Goal: Task Accomplishment & Management: Complete application form

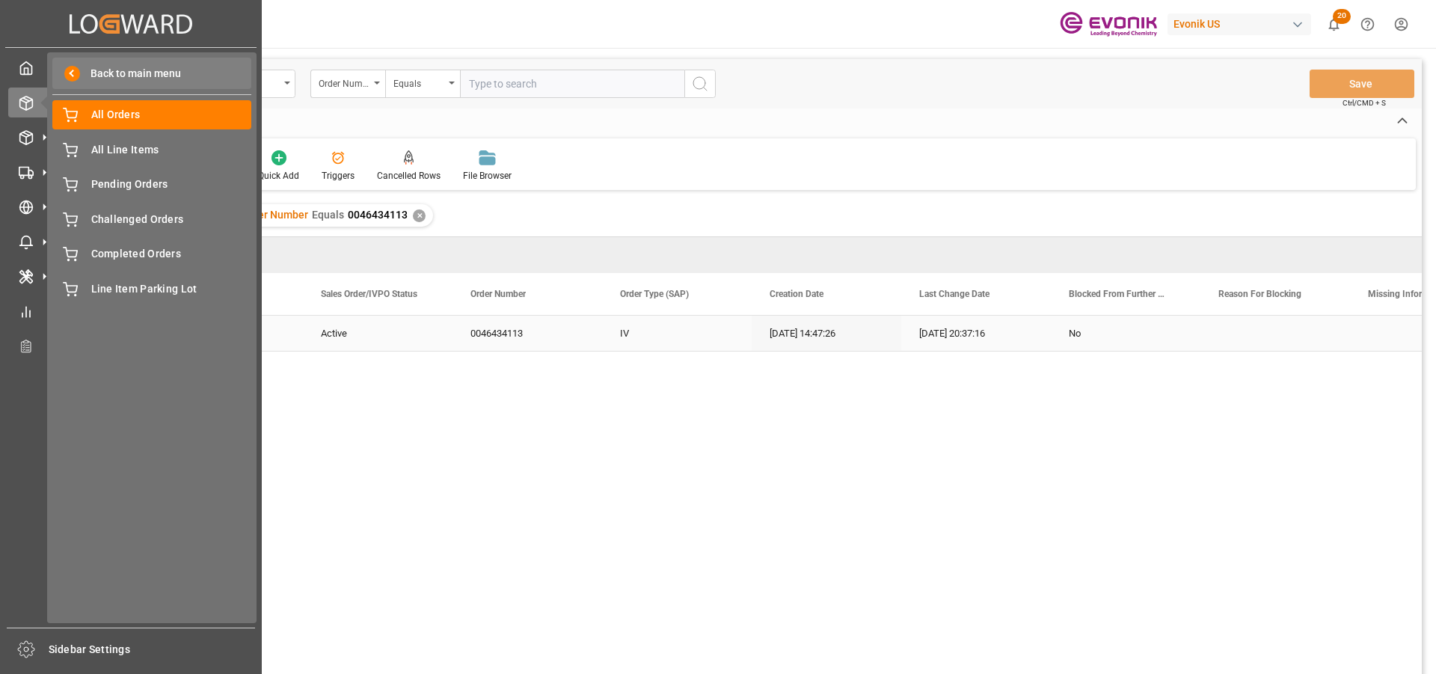
click at [92, 73] on span "Back to main menu" at bounding box center [130, 74] width 101 height 16
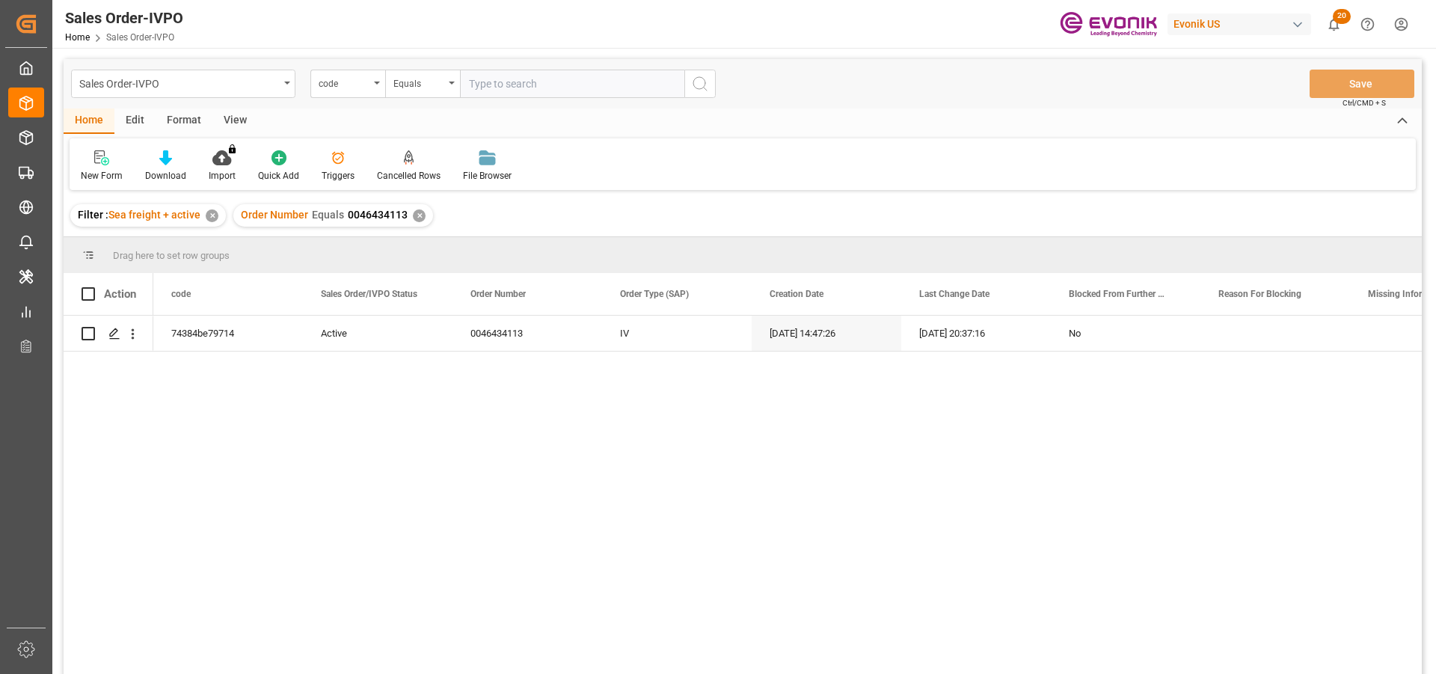
click at [418, 219] on div "✕" at bounding box center [419, 215] width 13 height 13
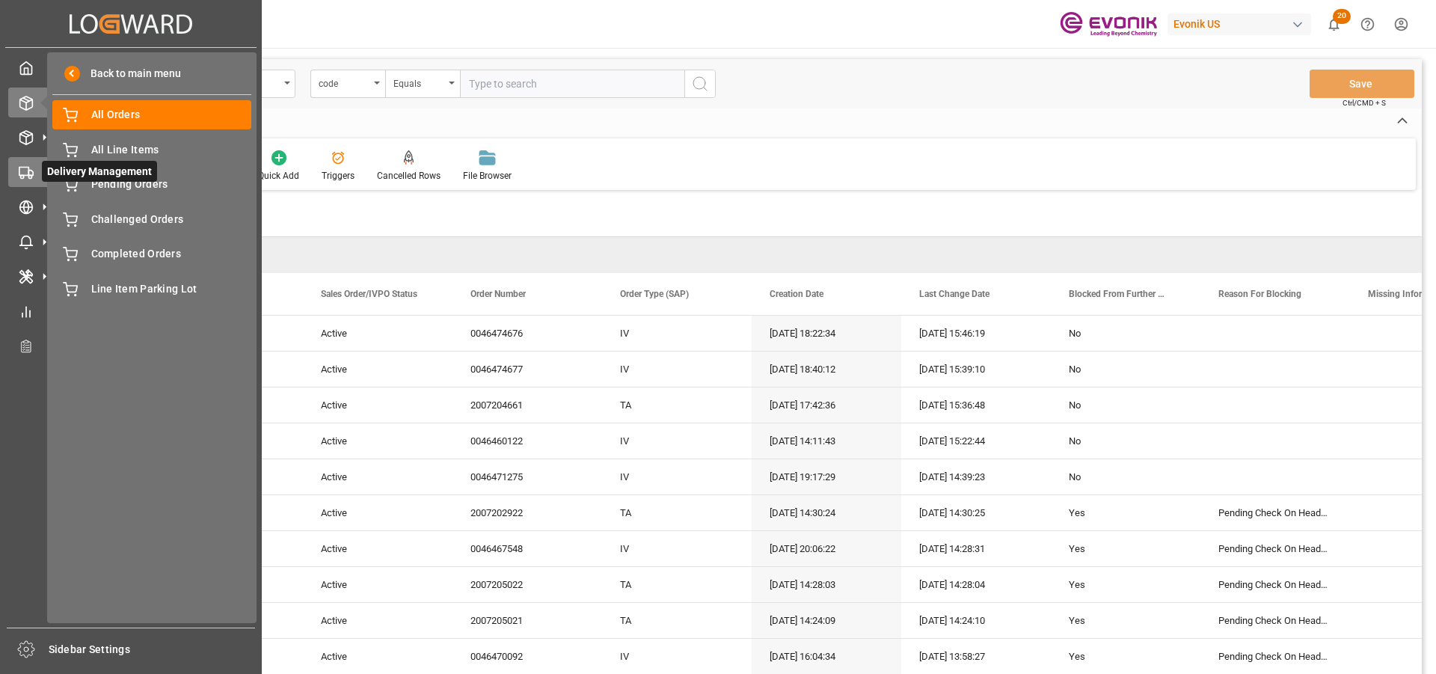
click at [27, 173] on icon at bounding box center [26, 172] width 15 height 15
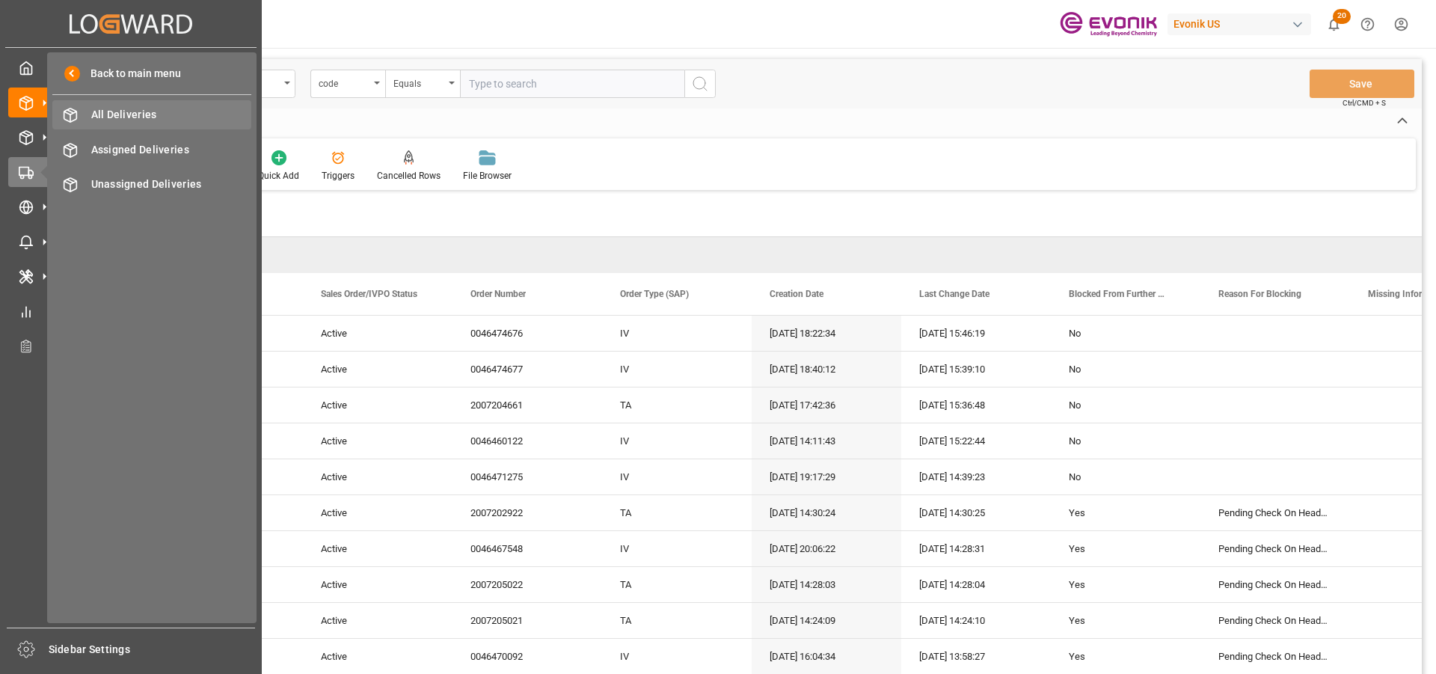
click at [132, 104] on div "All Deliveries All Deliveries" at bounding box center [151, 114] width 199 height 29
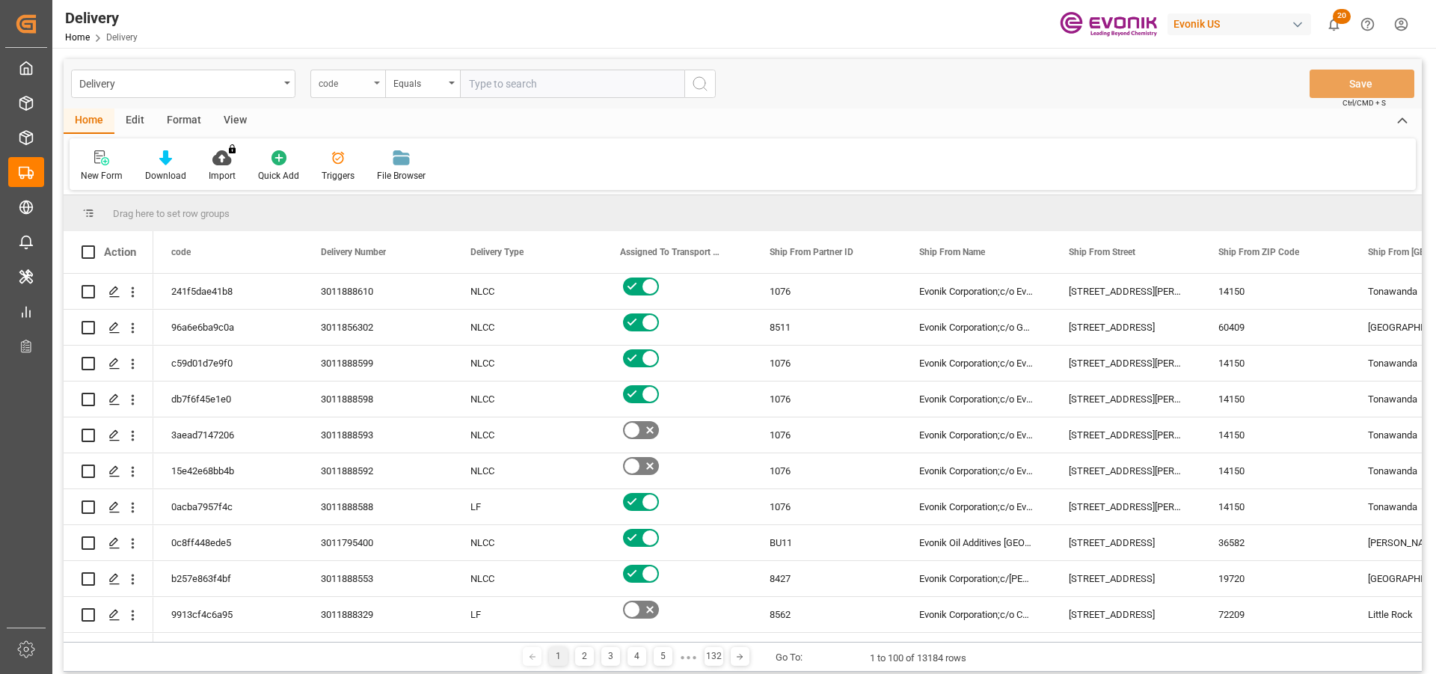
click at [337, 88] on div "code" at bounding box center [344, 81] width 51 height 17
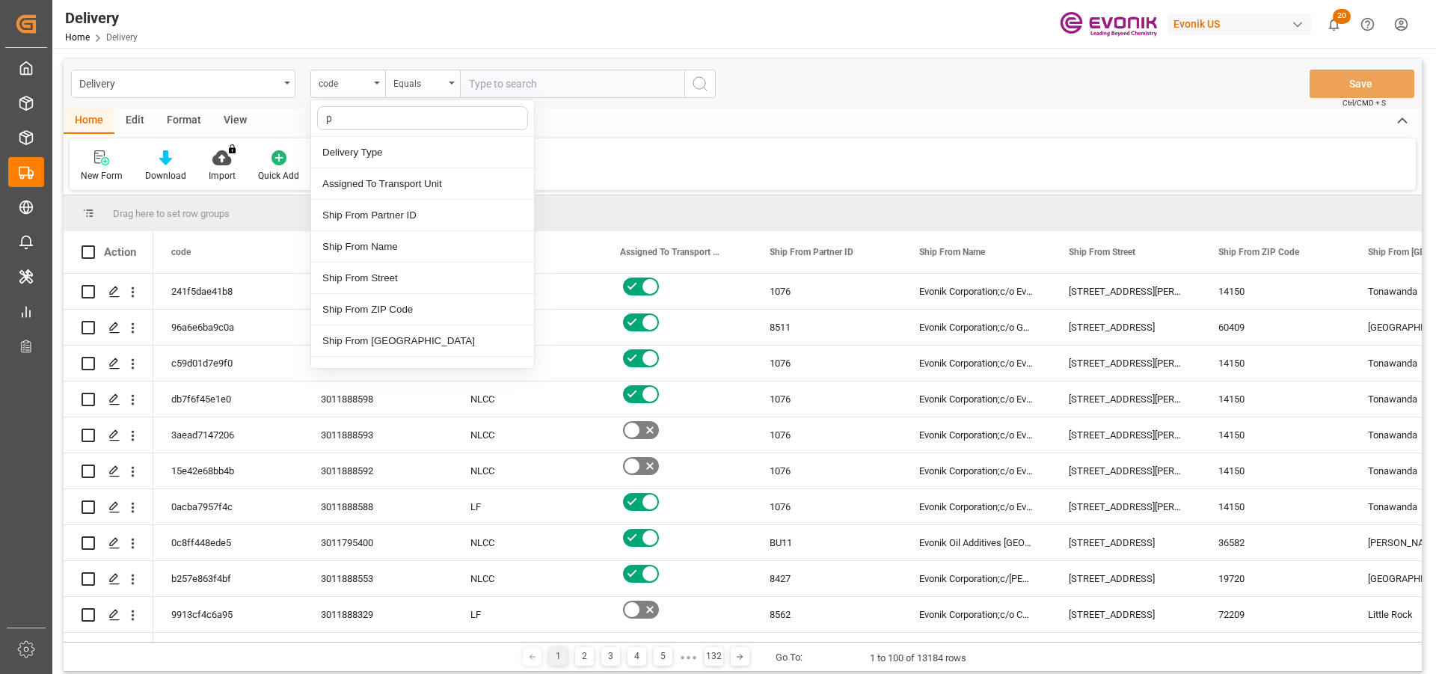
type input "pg"
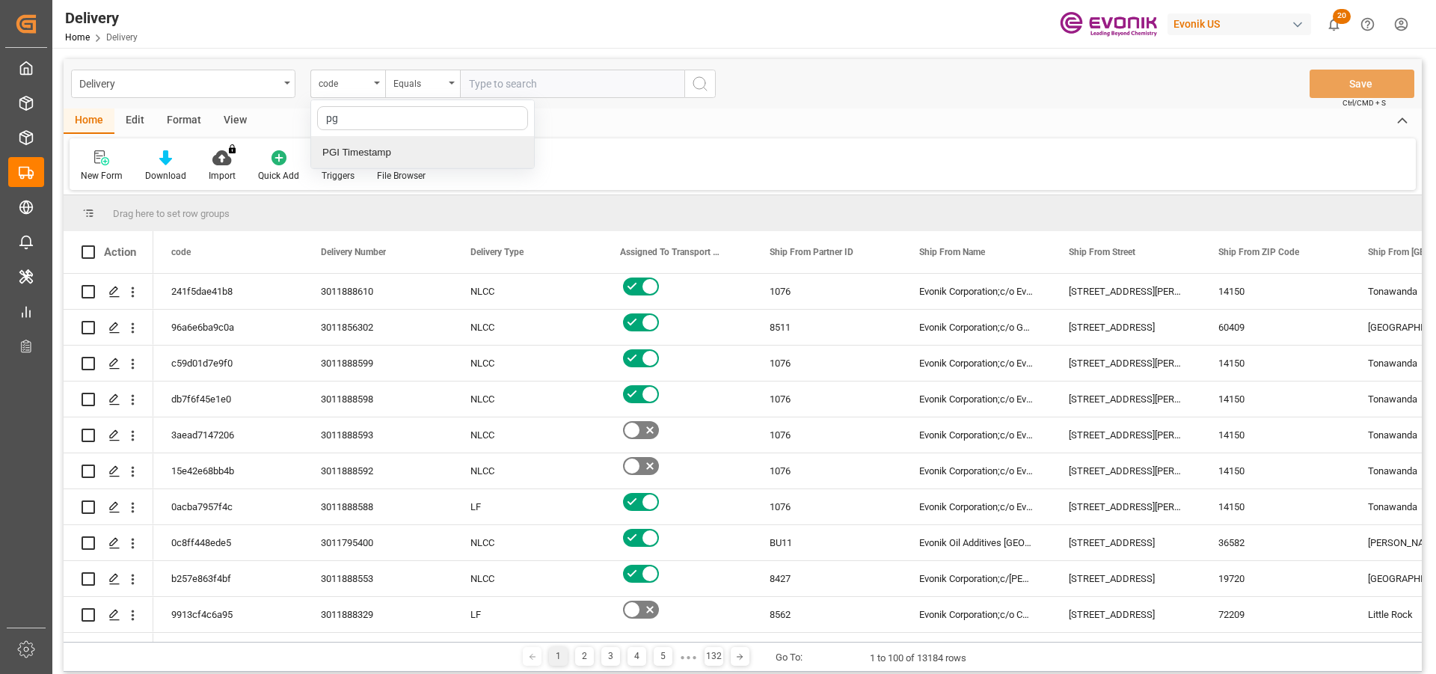
click at [361, 148] on div "PGI Timestamp" at bounding box center [422, 152] width 223 height 31
click at [424, 91] on div "Equals" at bounding box center [422, 84] width 75 height 28
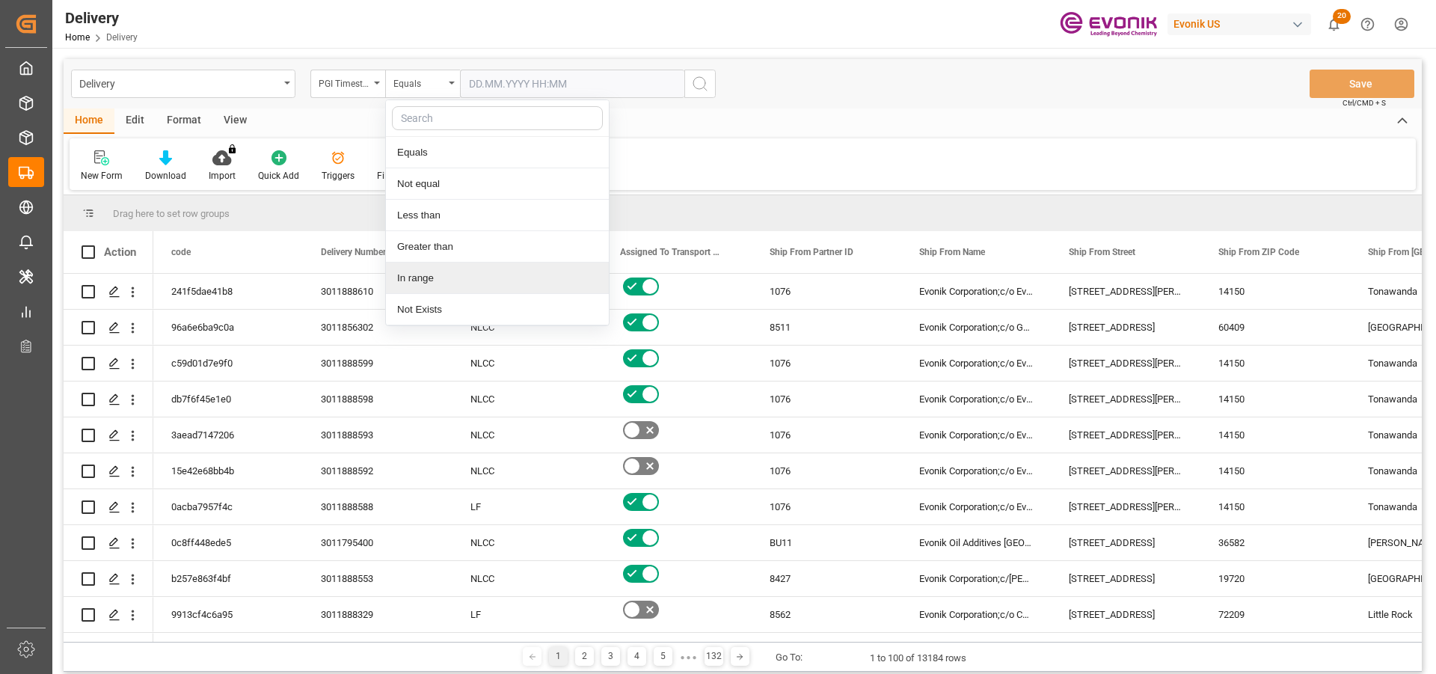
click at [444, 275] on div "In range" at bounding box center [497, 278] width 223 height 31
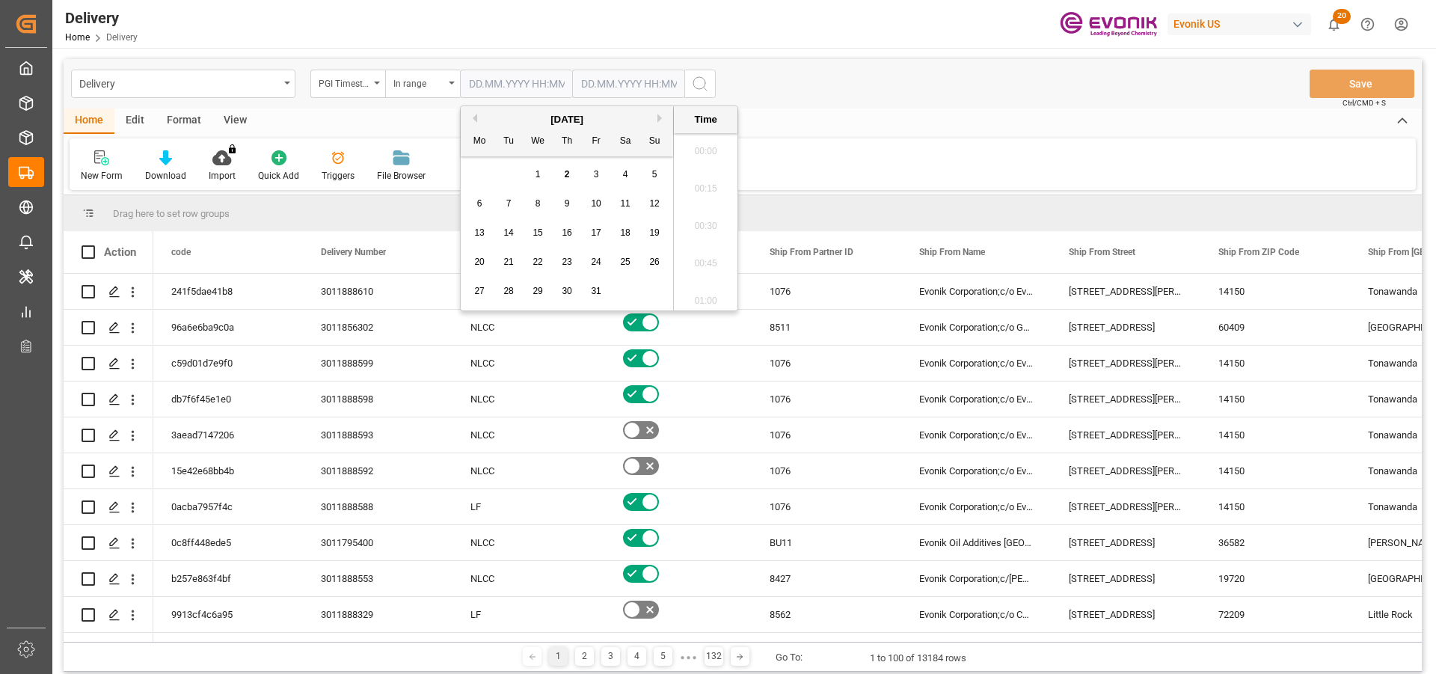
click at [560, 89] on input "text" at bounding box center [516, 84] width 112 height 28
click at [569, 177] on span "2" at bounding box center [567, 174] width 5 height 10
click at [533, 81] on input "02.10.2025 00:00" at bounding box center [516, 84] width 112 height 28
click at [539, 170] on span "1" at bounding box center [538, 174] width 5 height 10
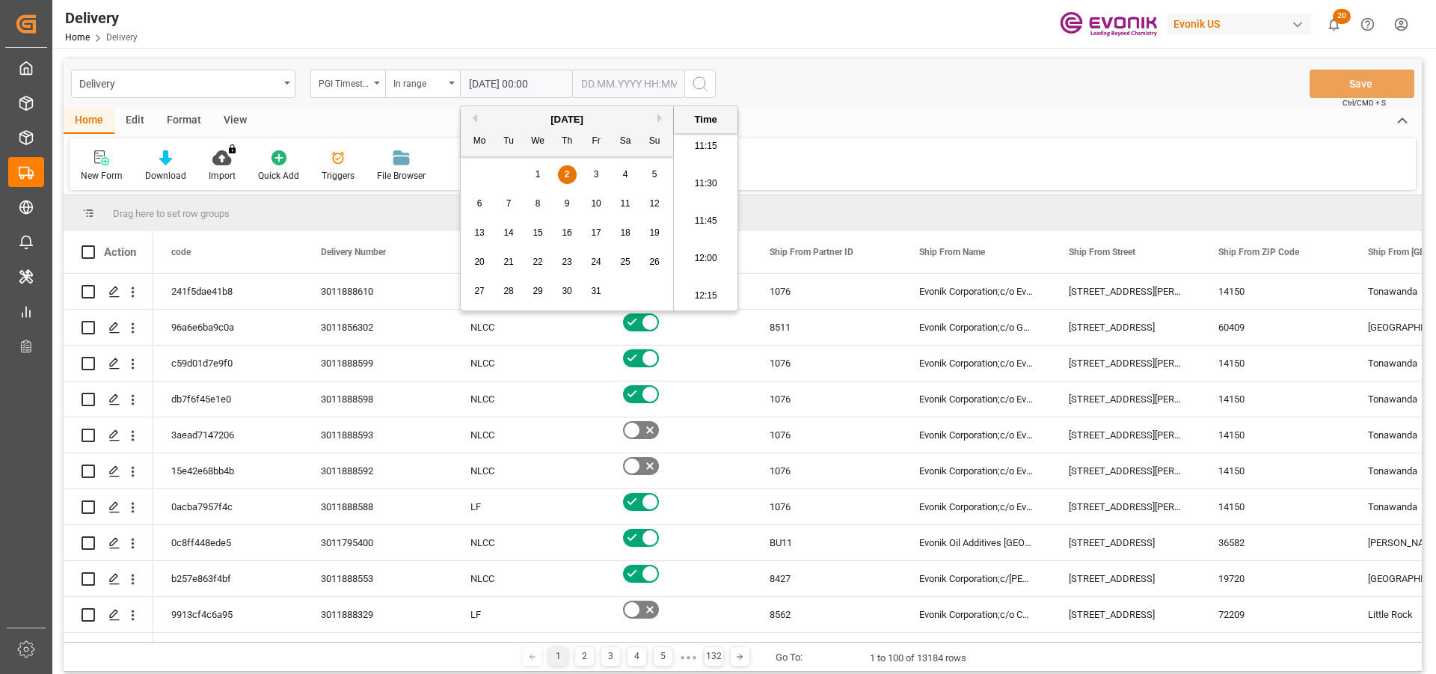
type input "01.10.2025 00:00"
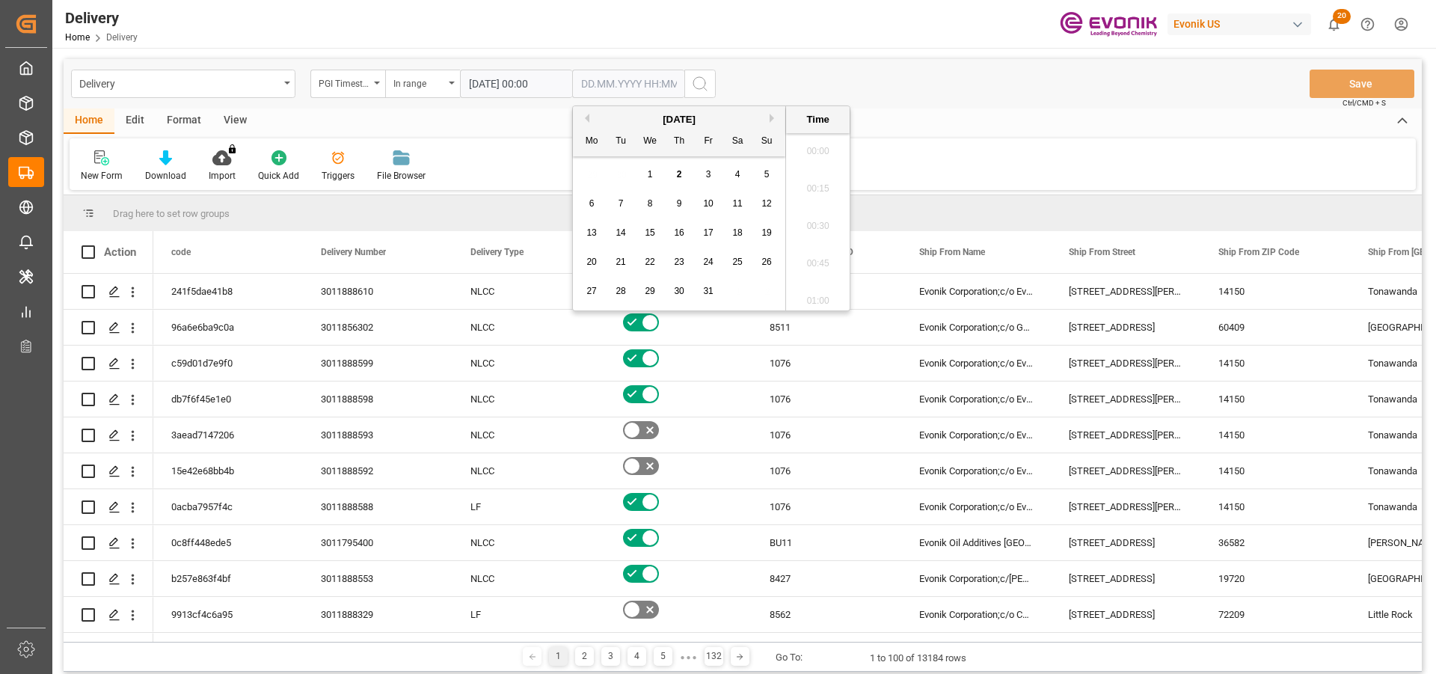
click at [601, 82] on input "text" at bounding box center [628, 84] width 112 height 28
click at [673, 169] on div "2" at bounding box center [679, 175] width 19 height 18
type input "02.10.2025 00:00"
click at [697, 80] on icon "search button" at bounding box center [700, 84] width 18 height 18
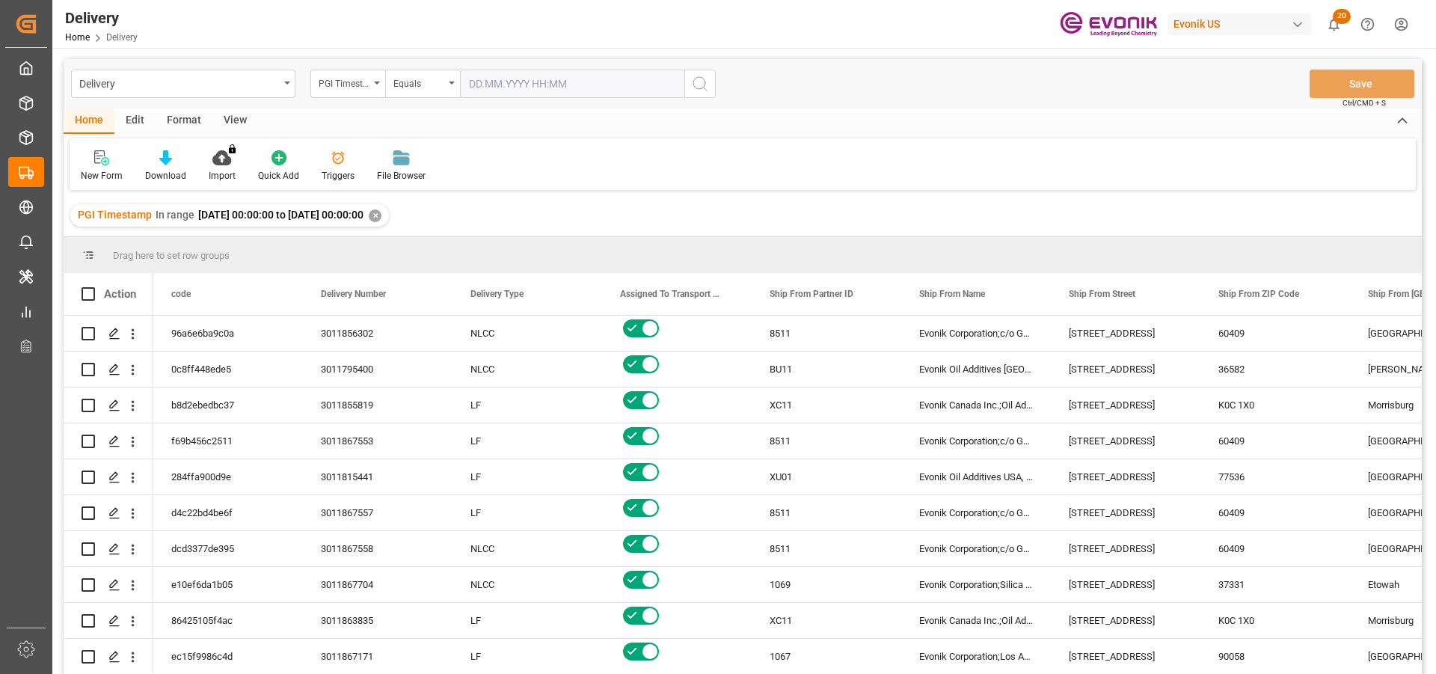
click at [239, 123] on div "View" at bounding box center [235, 120] width 46 height 25
click at [189, 167] on div "Standard Templates" at bounding box center [169, 166] width 97 height 33
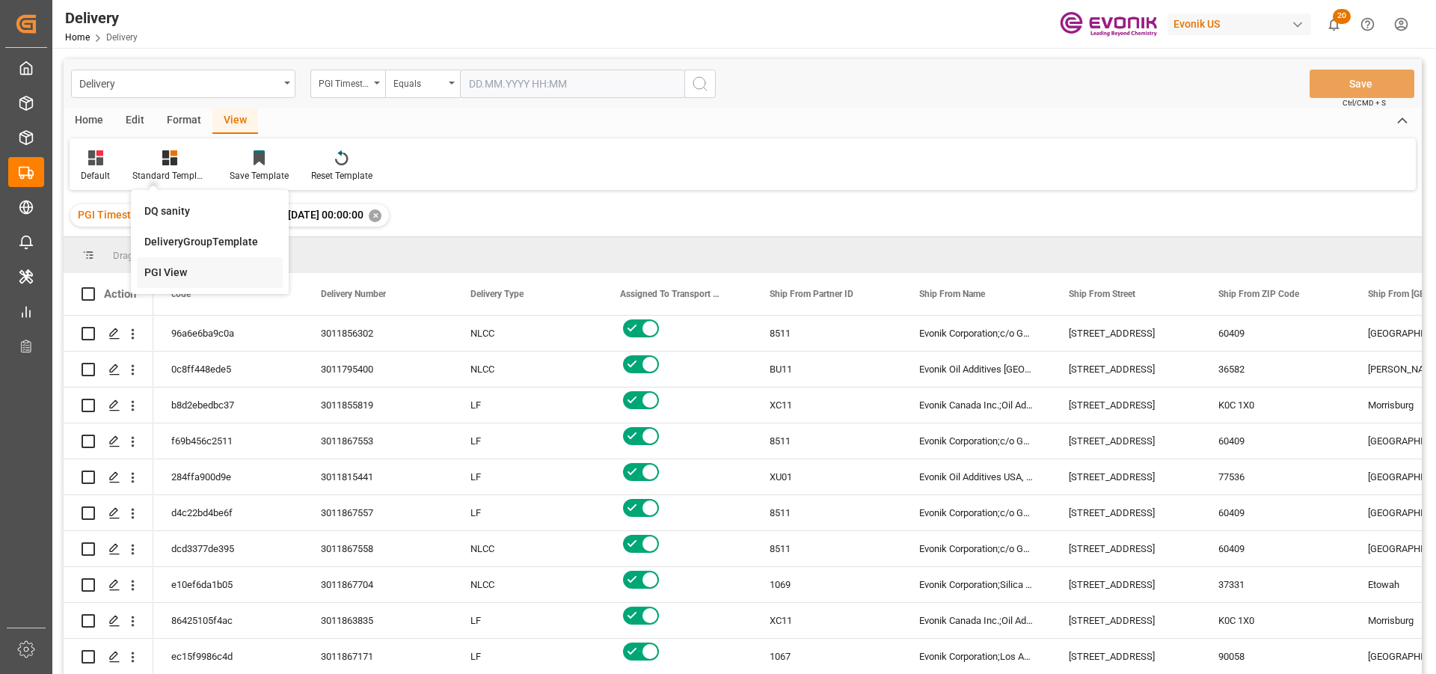
click at [164, 275] on div "PGI View" at bounding box center [209, 273] width 131 height 16
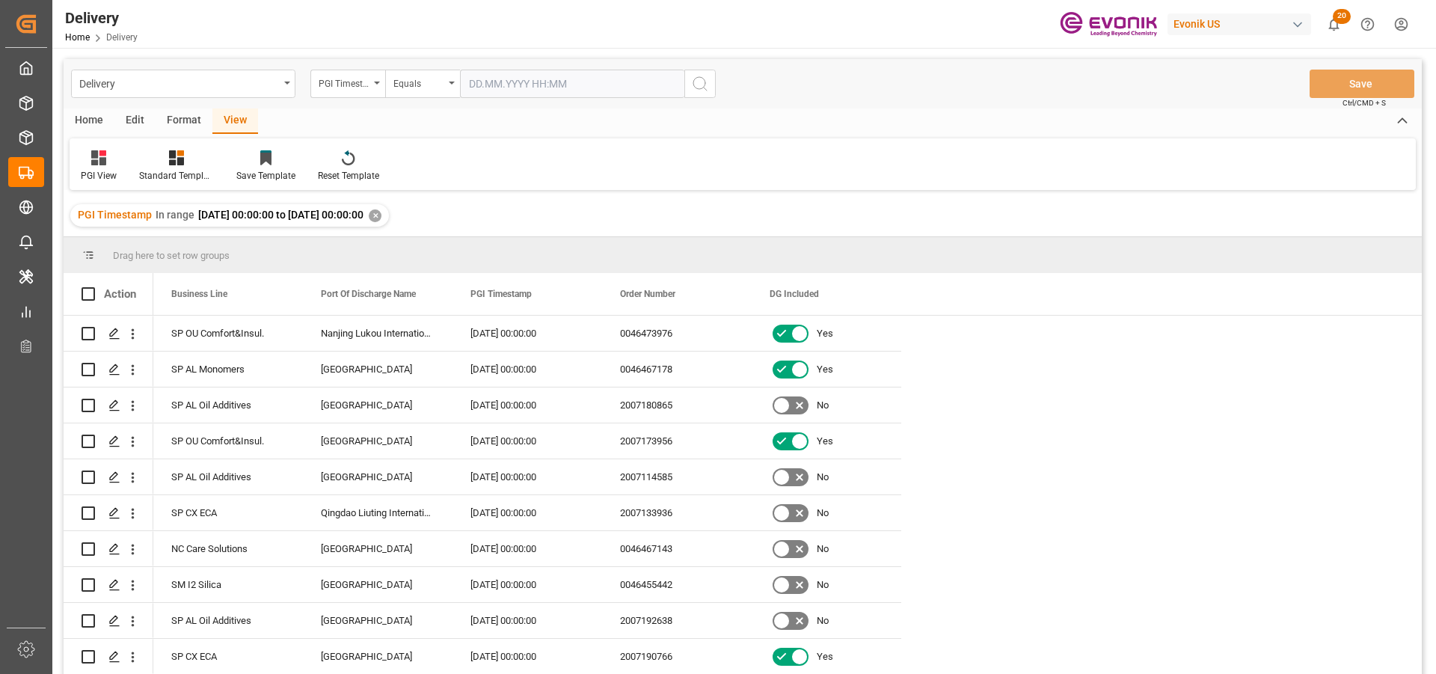
click at [98, 118] on div "Home" at bounding box center [89, 120] width 51 height 25
click at [167, 165] on icon at bounding box center [165, 157] width 13 height 15
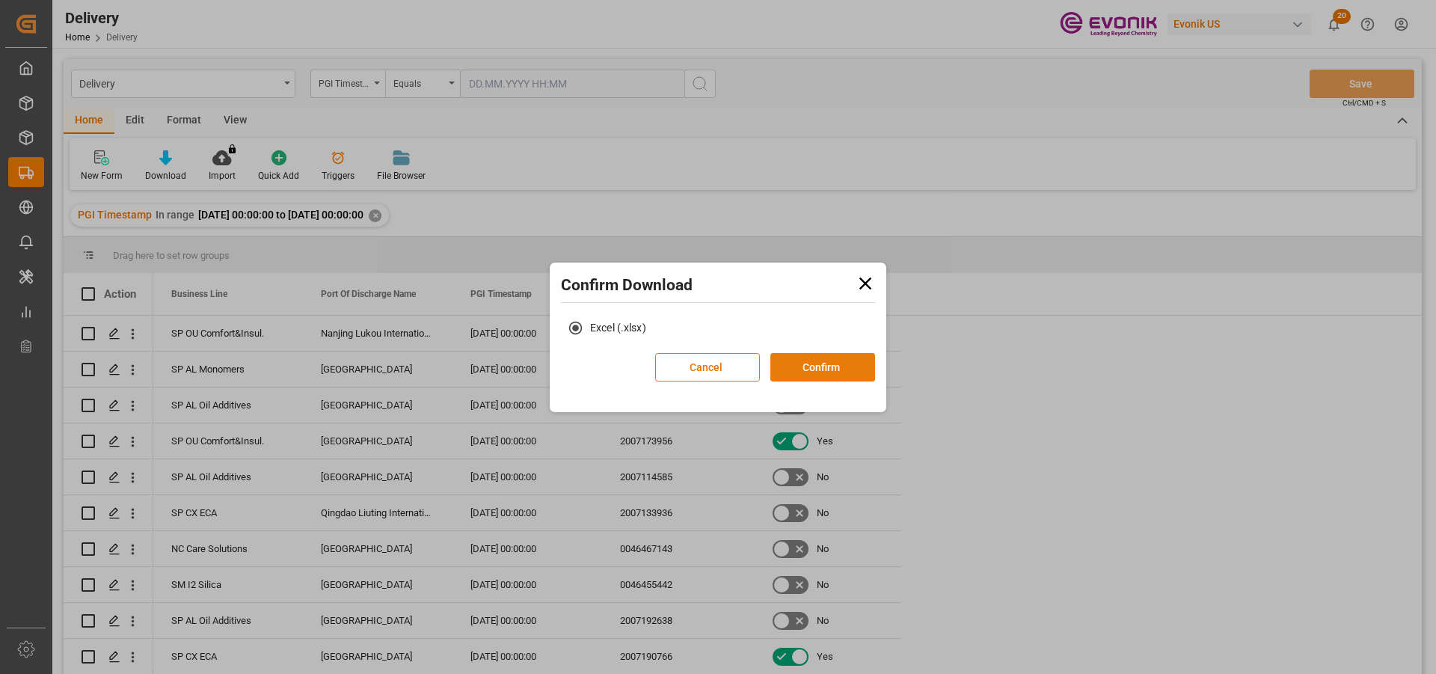
click at [825, 361] on button "Confirm" at bounding box center [823, 367] width 105 height 28
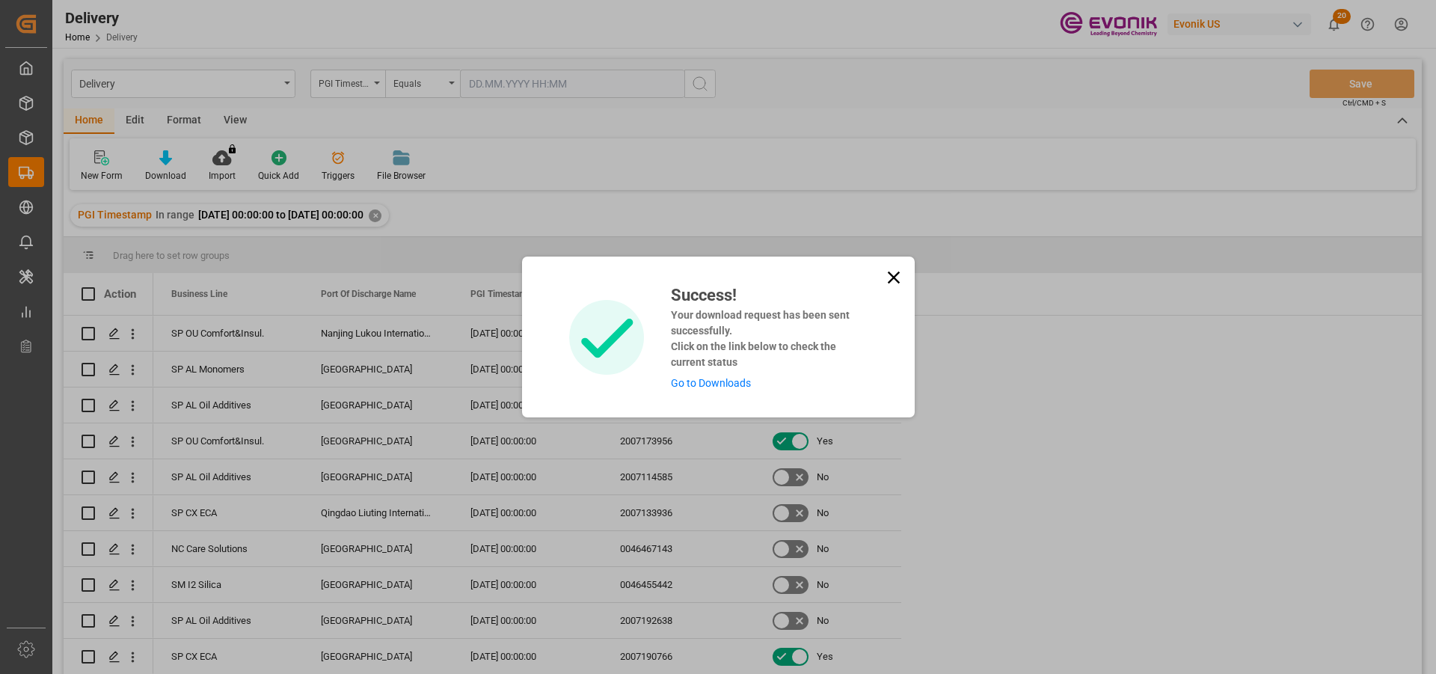
click at [724, 379] on link "Go to Downloads" at bounding box center [711, 383] width 80 height 12
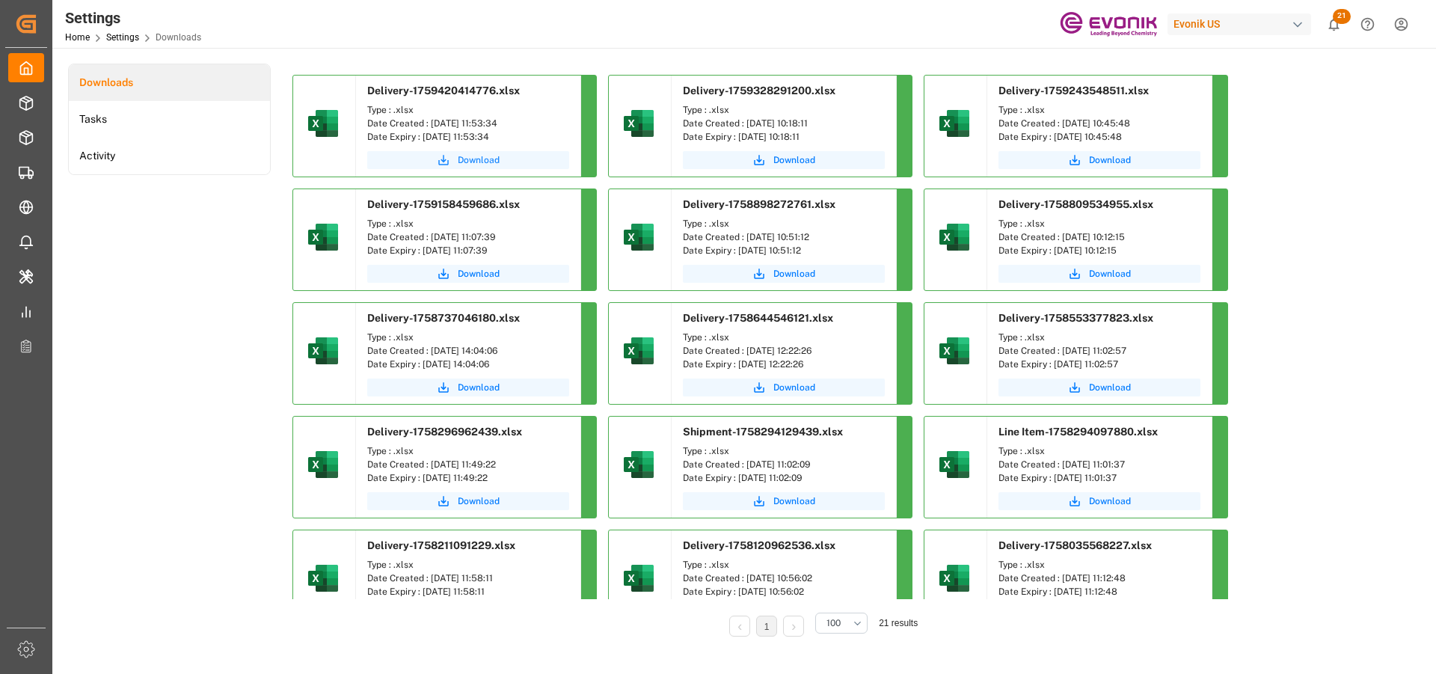
click at [471, 165] on span "Download" at bounding box center [479, 159] width 42 height 13
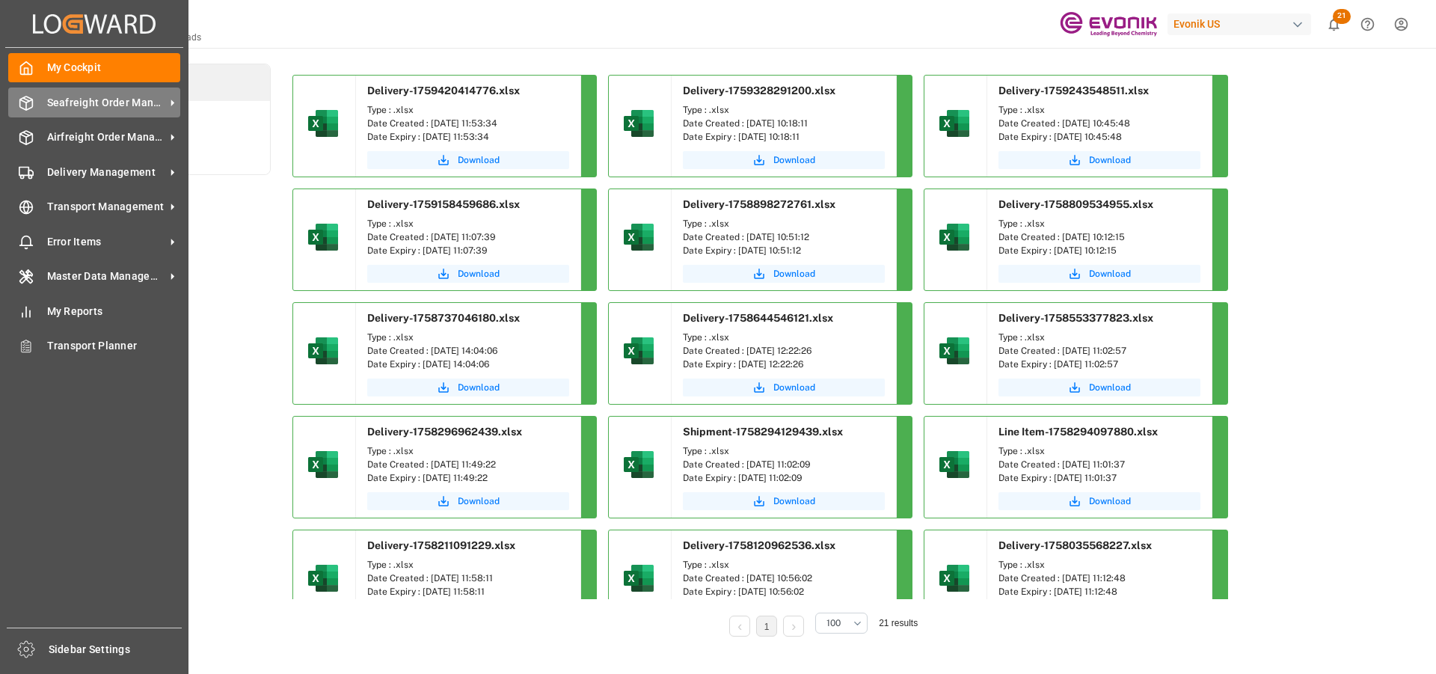
click at [66, 91] on div "Seafreight Order Management Seafreight Order Management" at bounding box center [94, 102] width 172 height 29
click at [64, 67] on span "My Cockpit" at bounding box center [114, 68] width 134 height 16
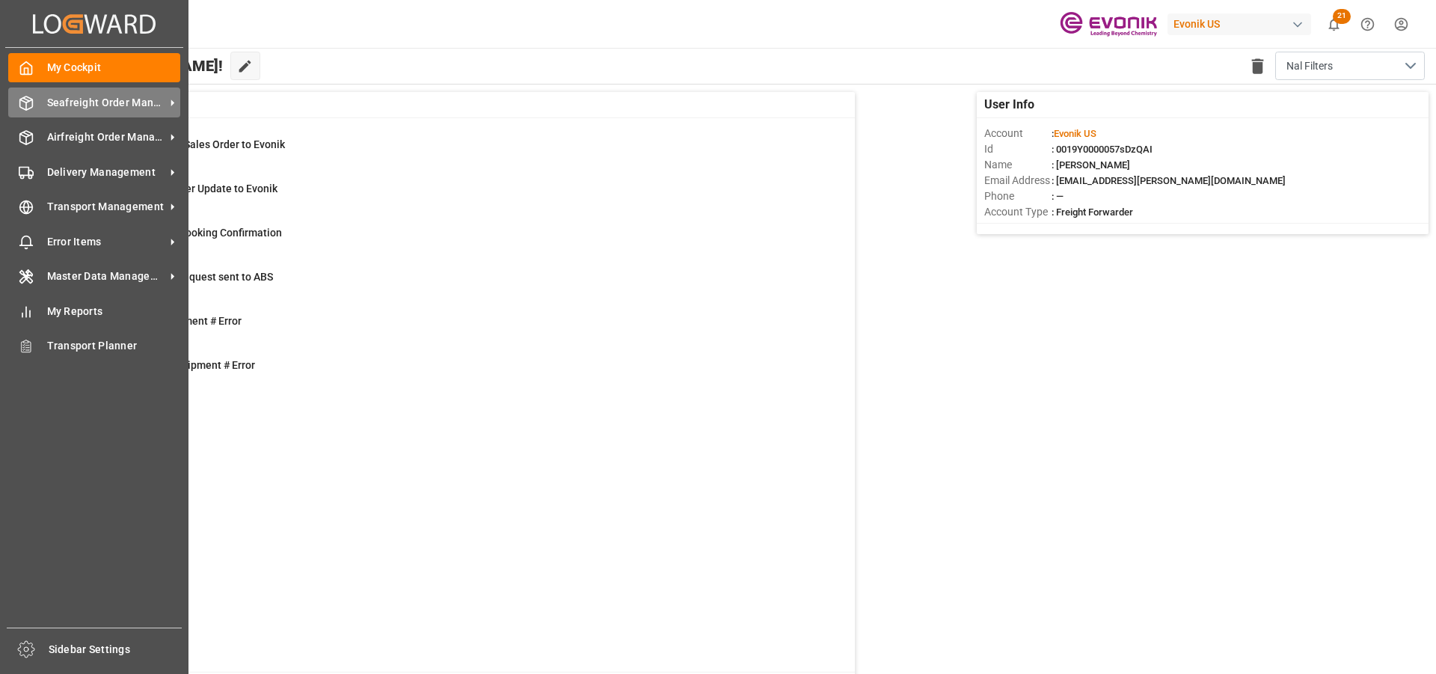
click at [28, 97] on icon at bounding box center [26, 103] width 13 height 13
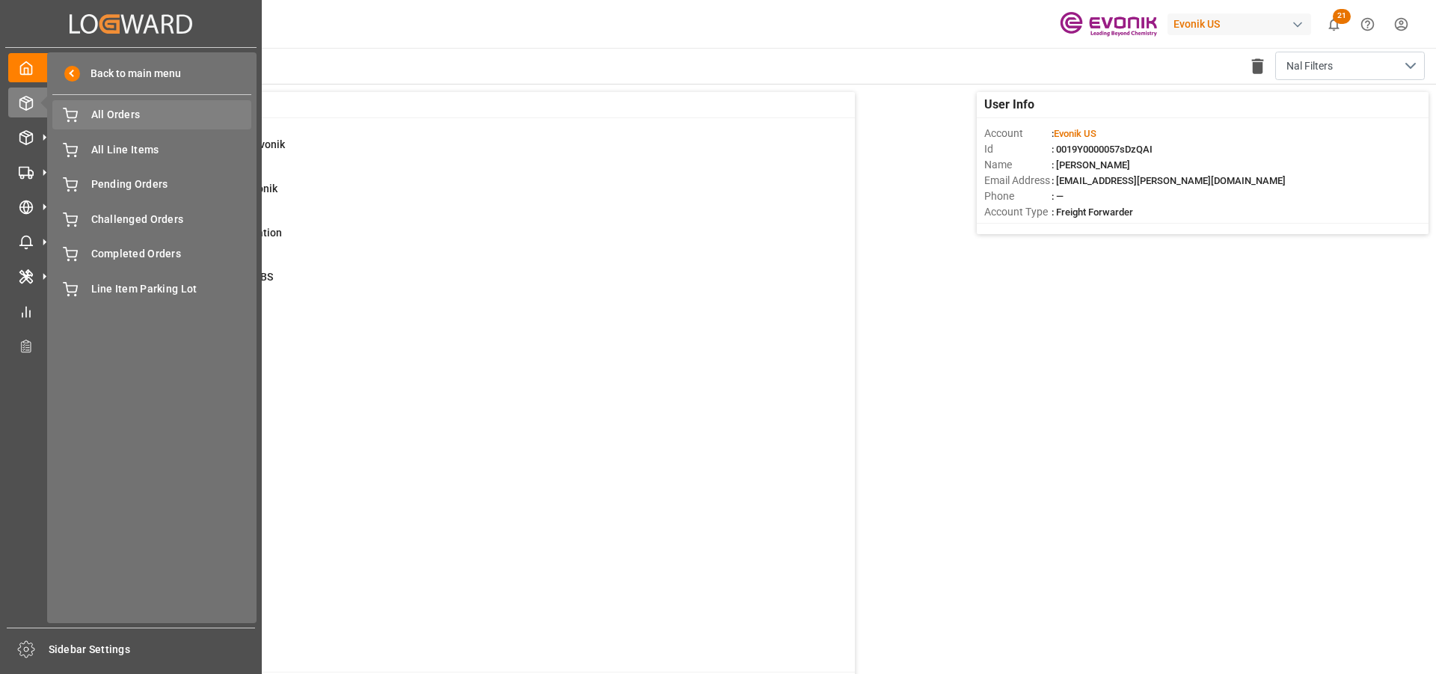
click at [105, 116] on span "All Orders" at bounding box center [171, 115] width 161 height 16
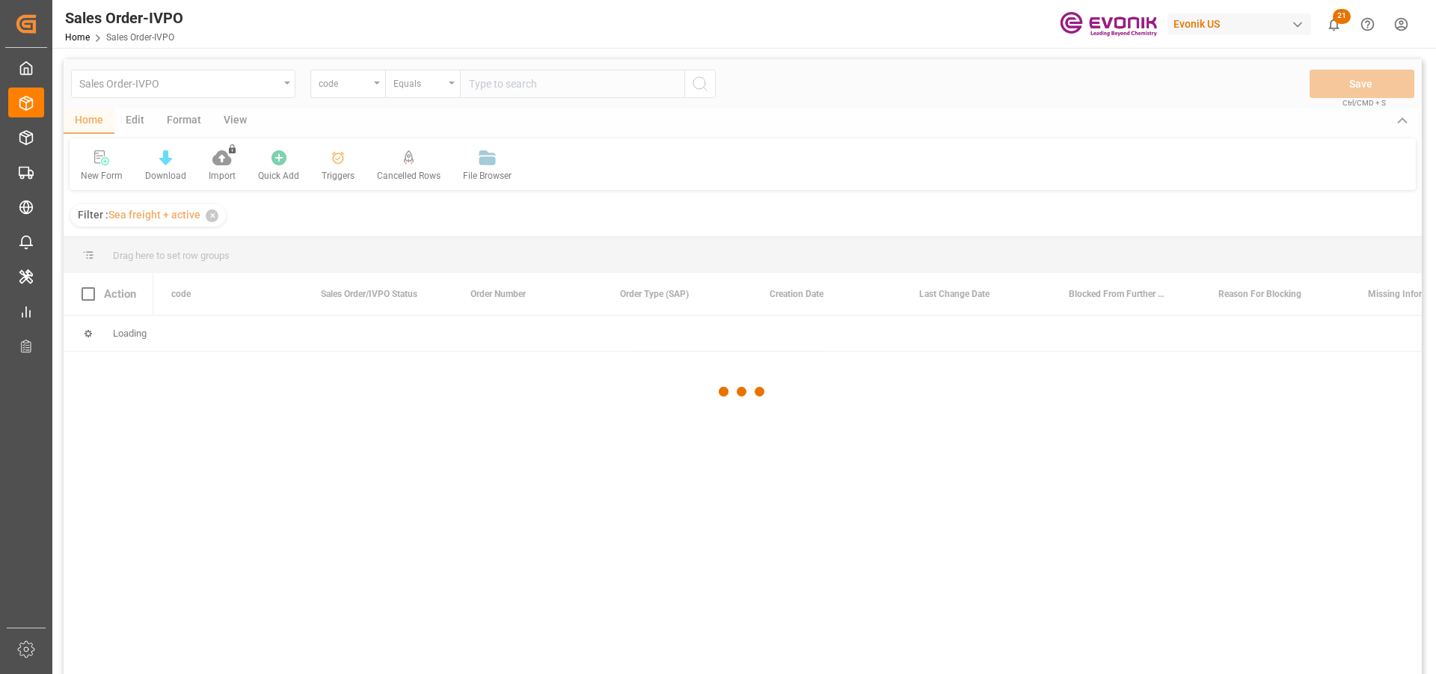
click at [348, 91] on div at bounding box center [743, 391] width 1359 height 665
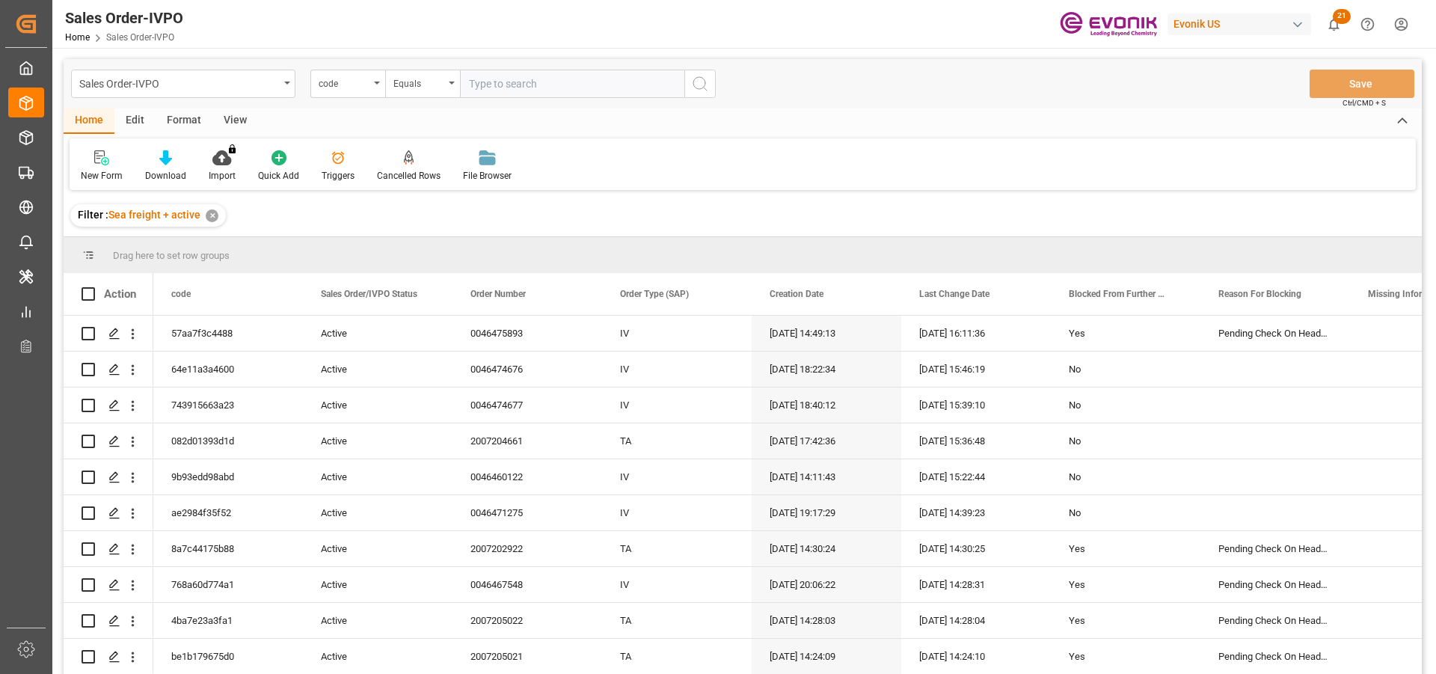
click at [348, 91] on div "code" at bounding box center [347, 84] width 75 height 28
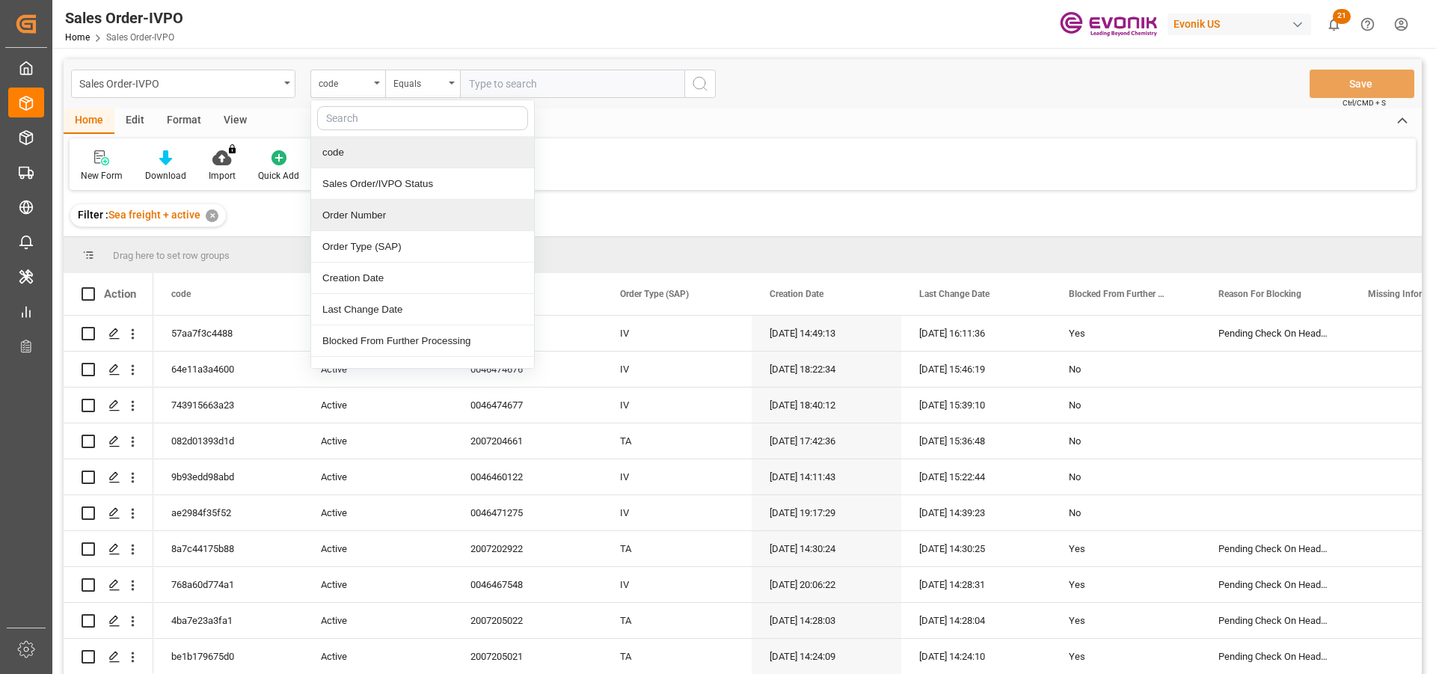
click at [372, 215] on div "Order Number" at bounding box center [422, 215] width 223 height 31
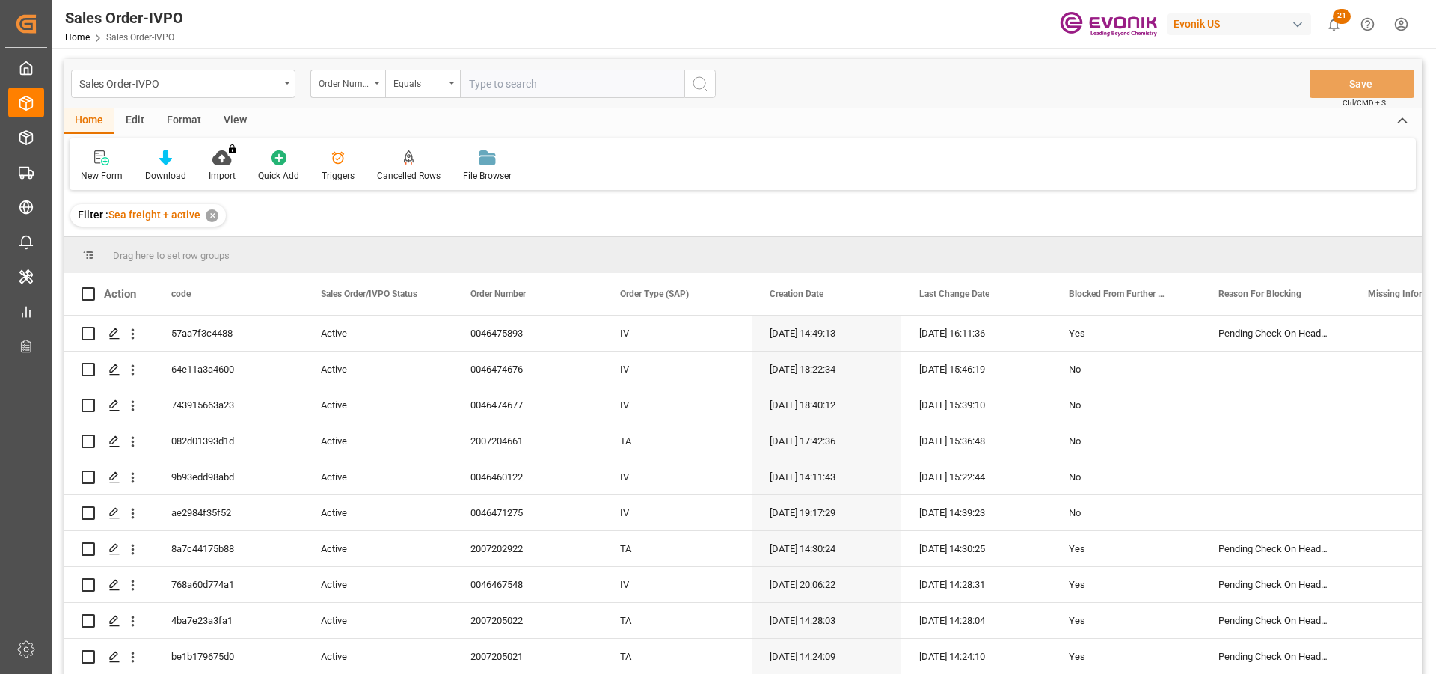
click at [489, 89] on input "text" at bounding box center [572, 84] width 224 height 28
paste input "0046469614"
type input "0046469614"
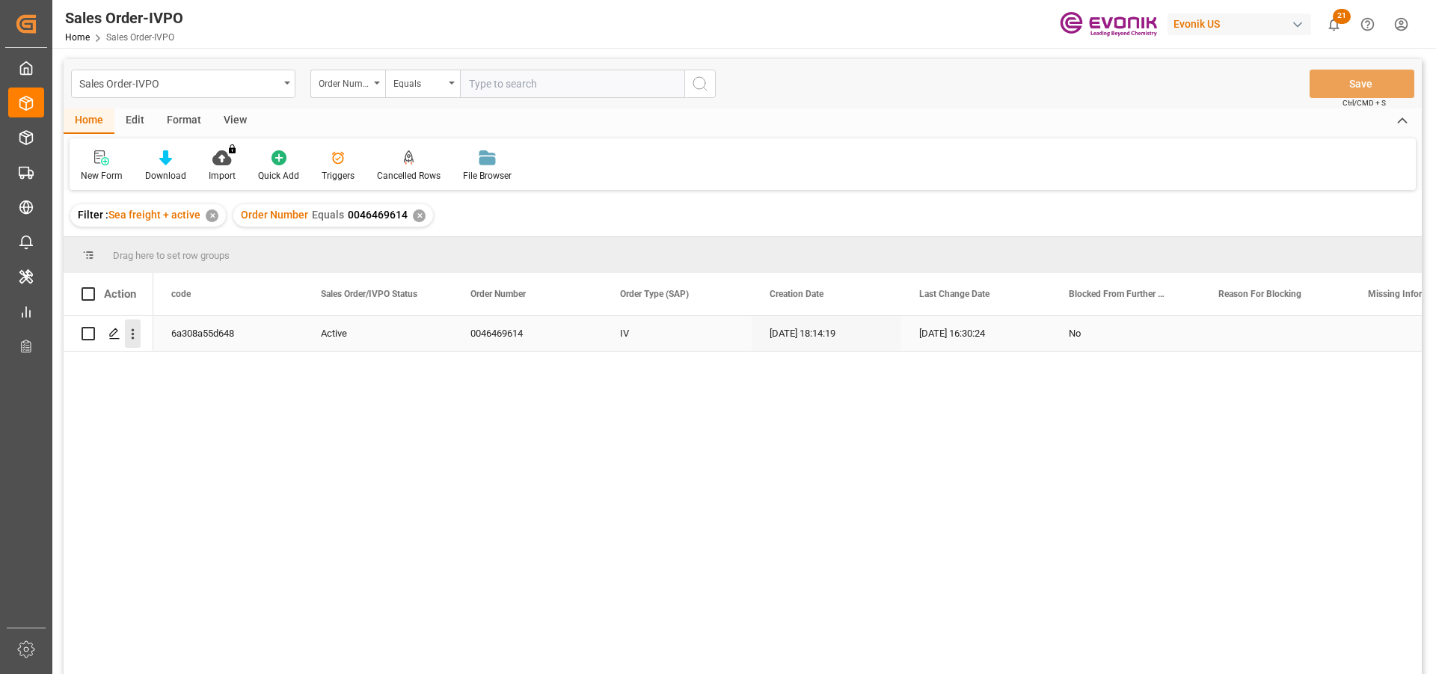
click at [130, 335] on icon "open menu" at bounding box center [133, 334] width 16 height 16
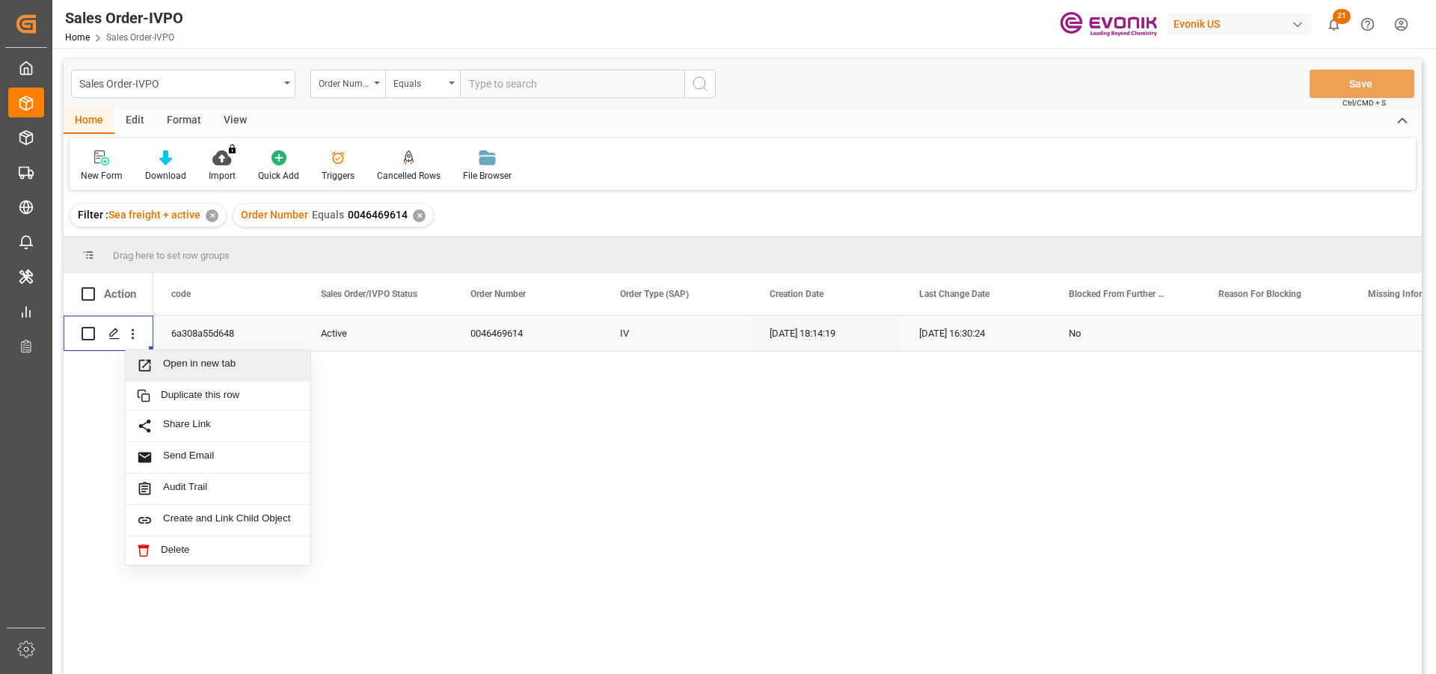
click at [198, 367] on span "Open in new tab" at bounding box center [231, 366] width 136 height 16
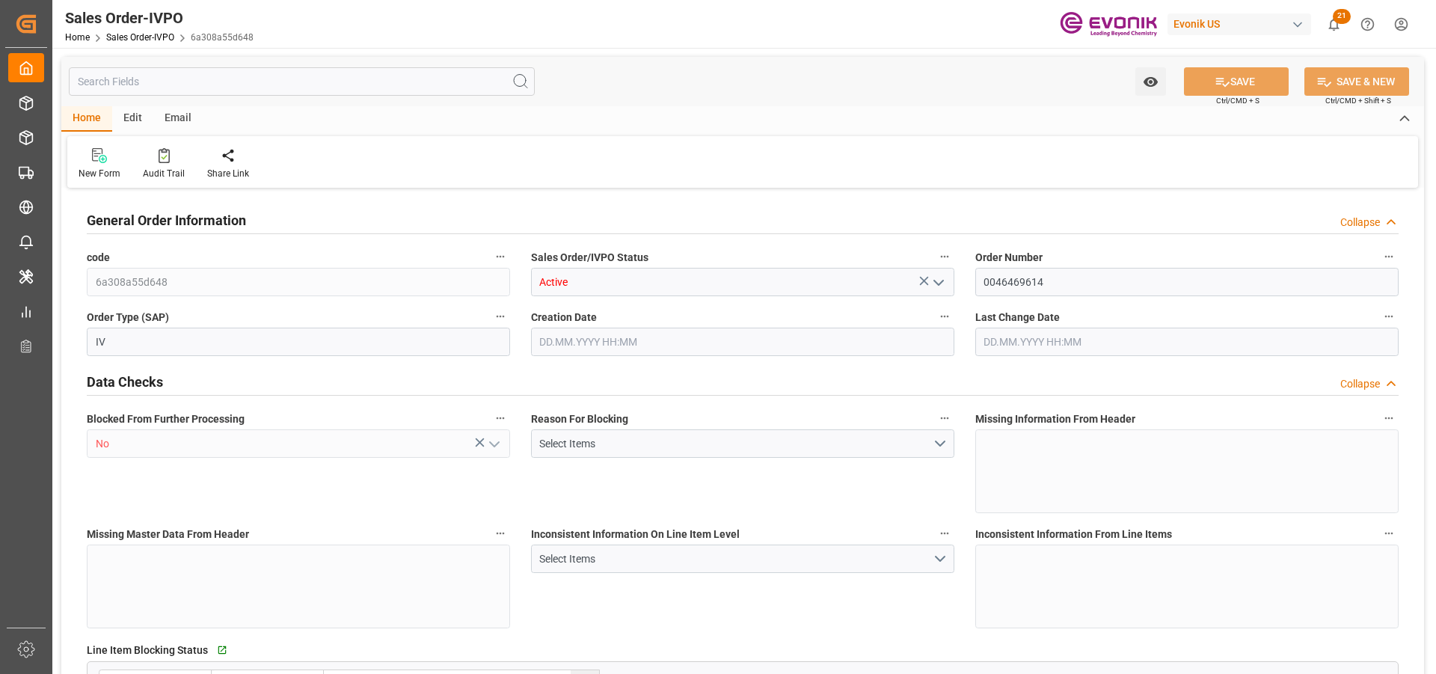
type input "BRSSZ"
type input "livia.leone@evonik.comTelephone No: 55 19 3475-3130"
type input "0"
type input "1"
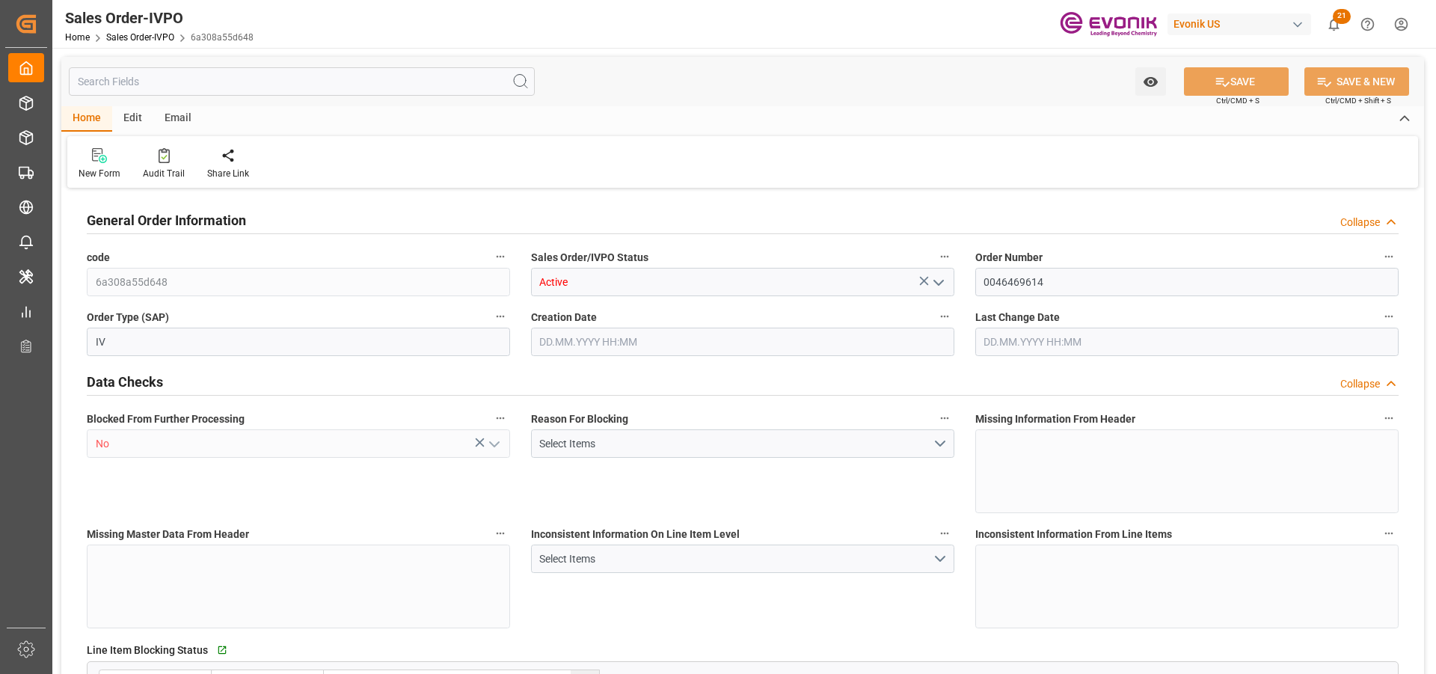
type input "1"
type input "13308"
type input "17.196"
type input "17000"
type input "30"
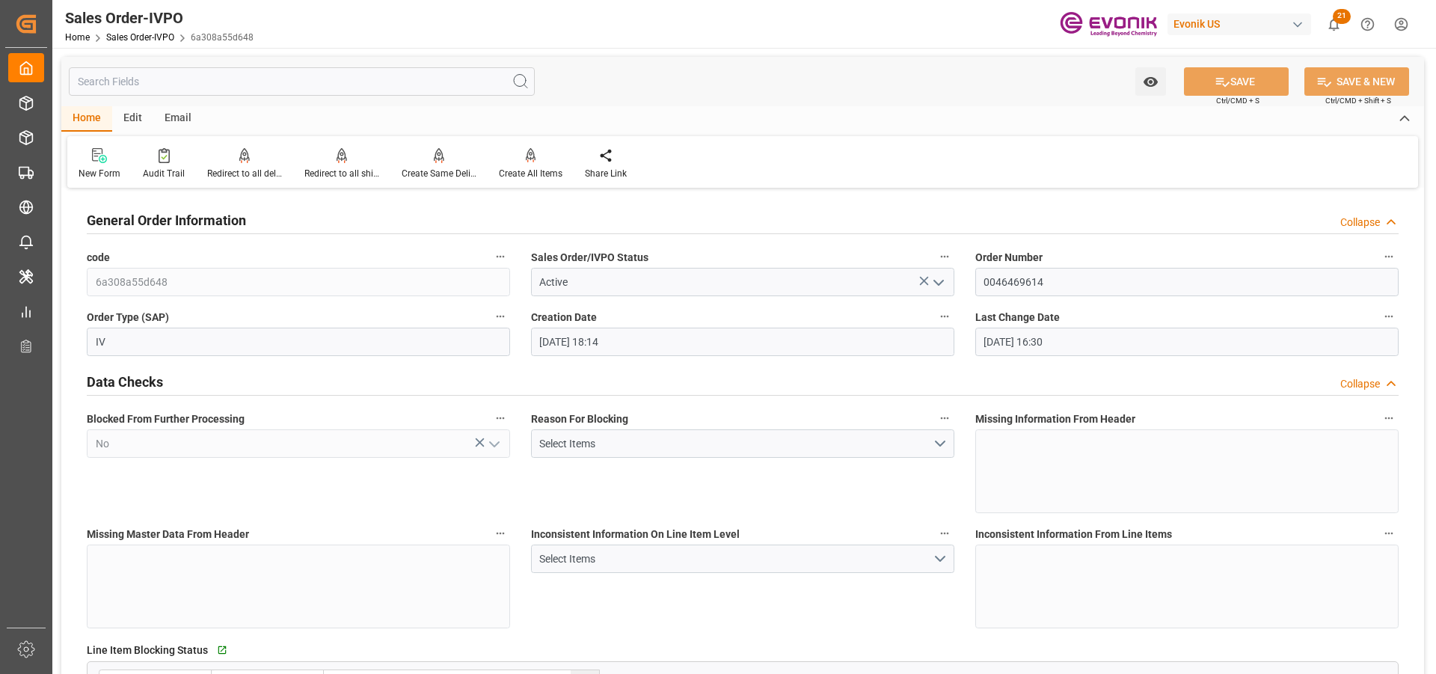
type input "21.08.2025 18:14"
type input "25.08.2025 16:30"
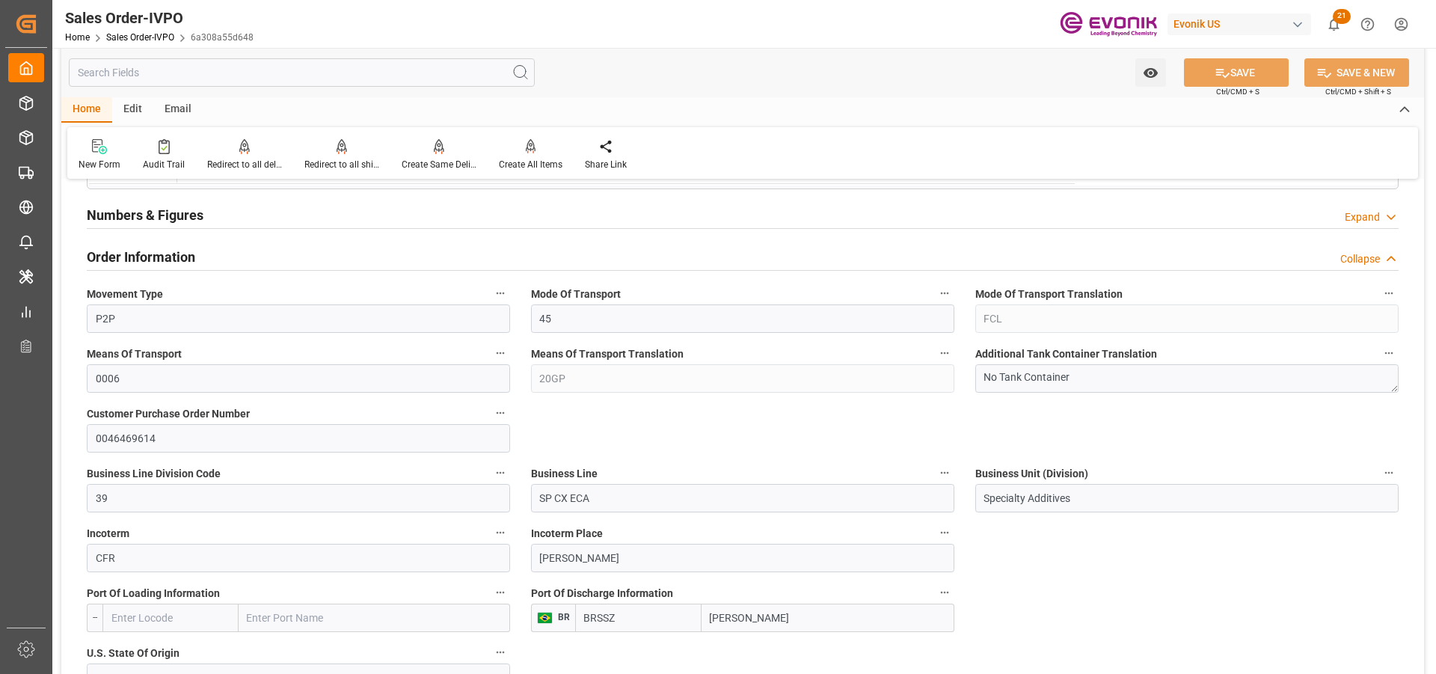
scroll to position [973, 0]
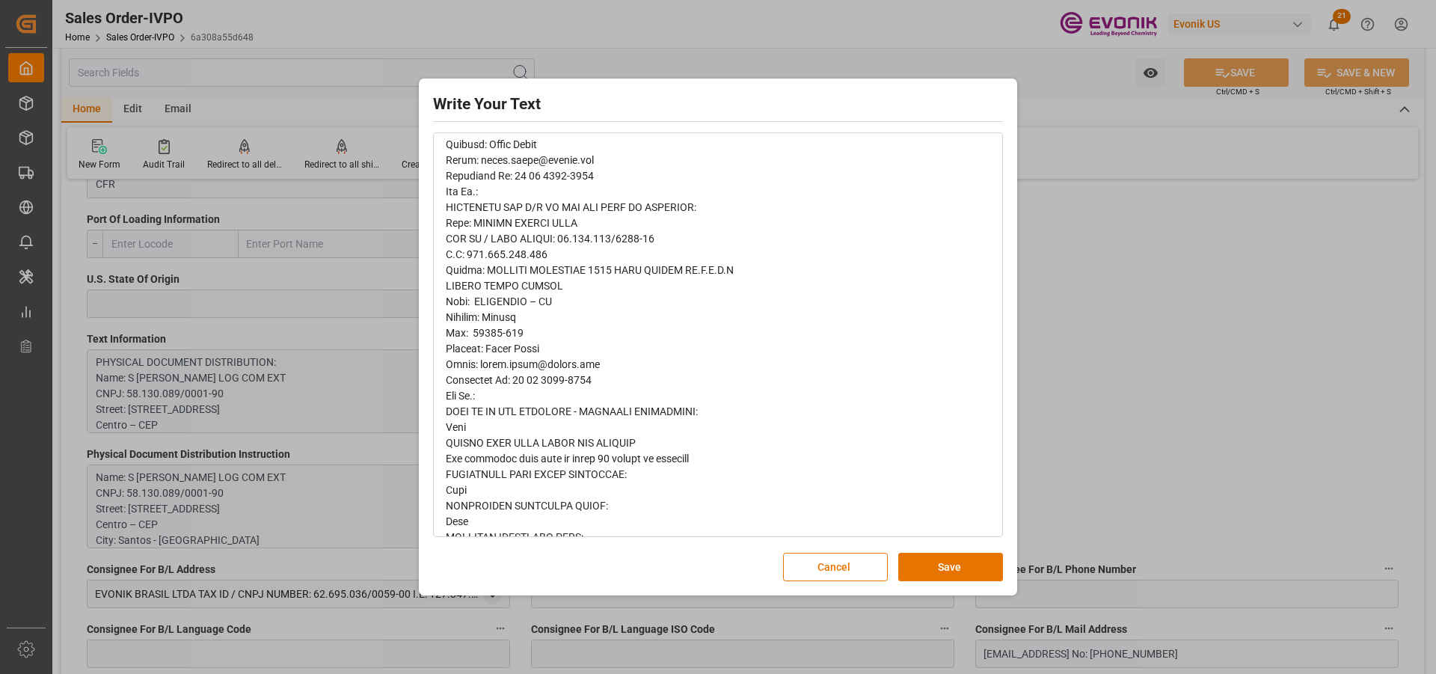
scroll to position [898, 0]
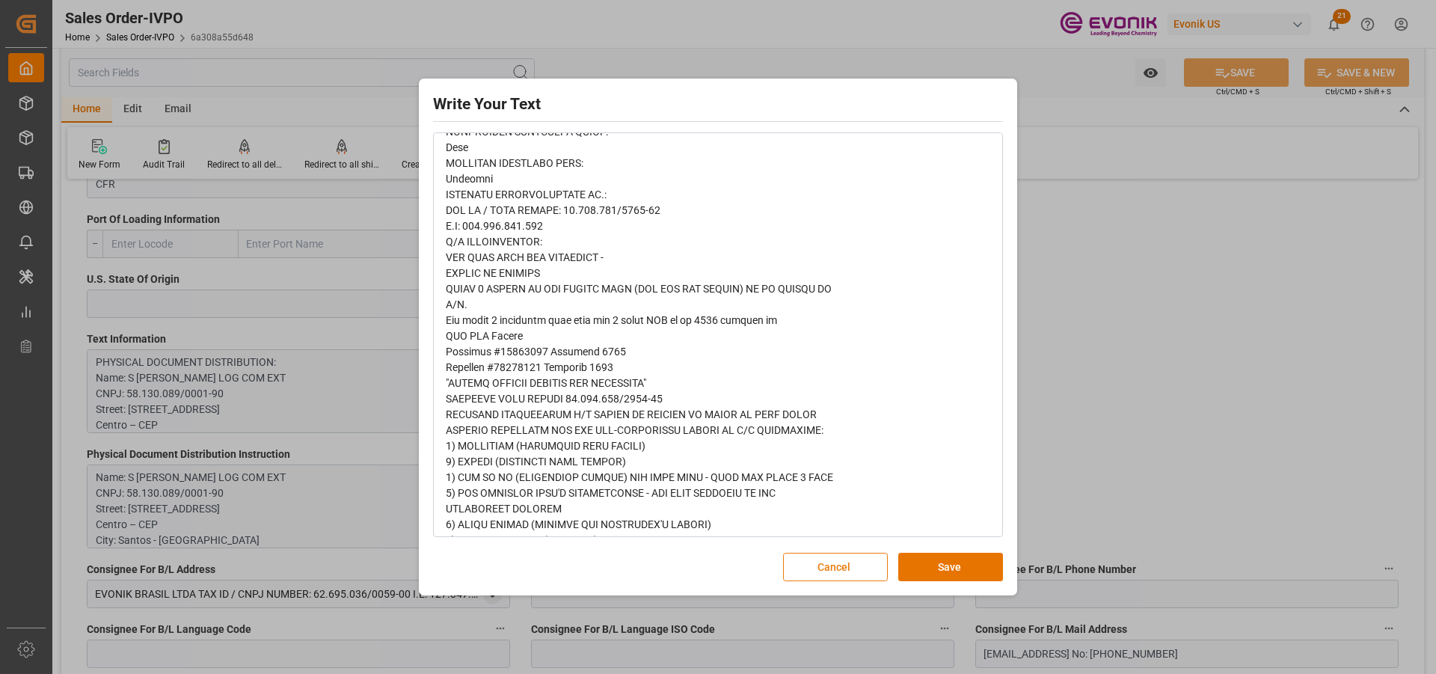
click at [824, 563] on button "Cancel" at bounding box center [835, 567] width 105 height 28
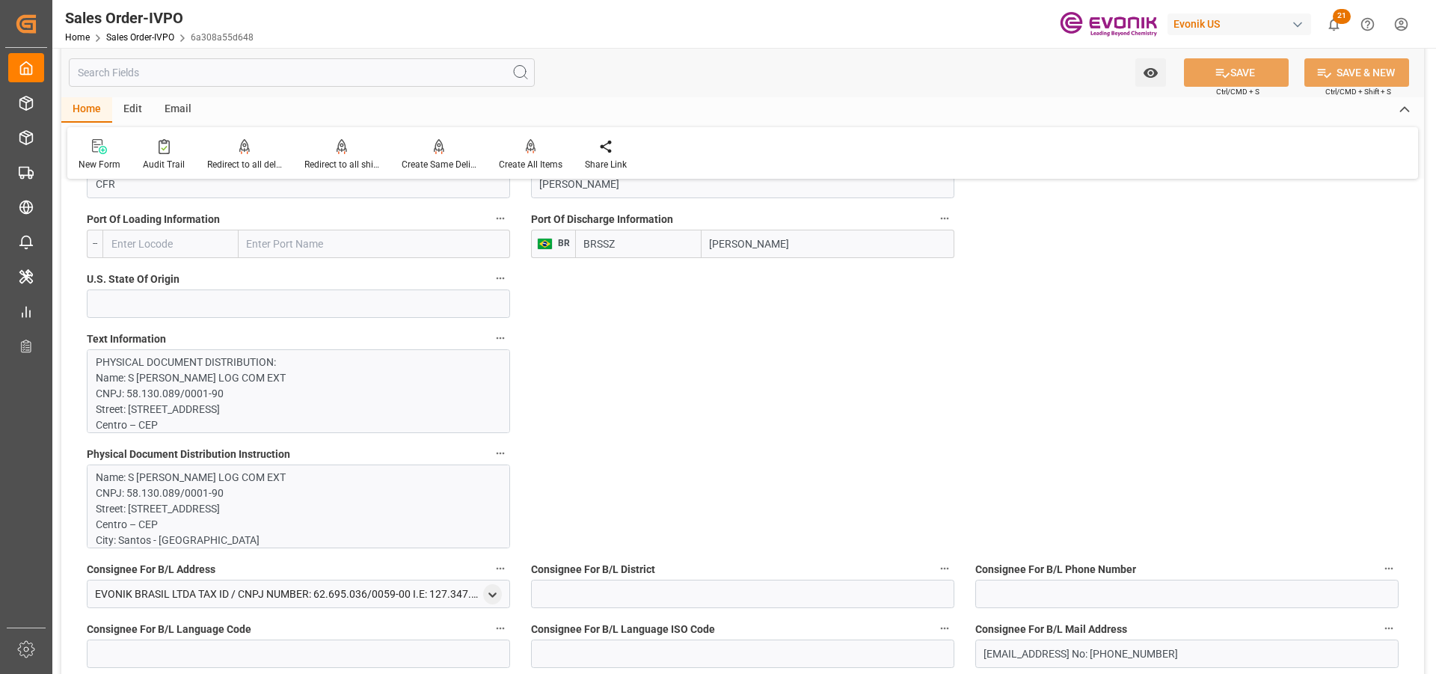
click at [363, 502] on p "Name: S MAGALHAES S.A LOG COM EXT CNPJ: 58.130.089/0001-90 Street: Praça da Rep…" at bounding box center [293, 619] width 394 height 299
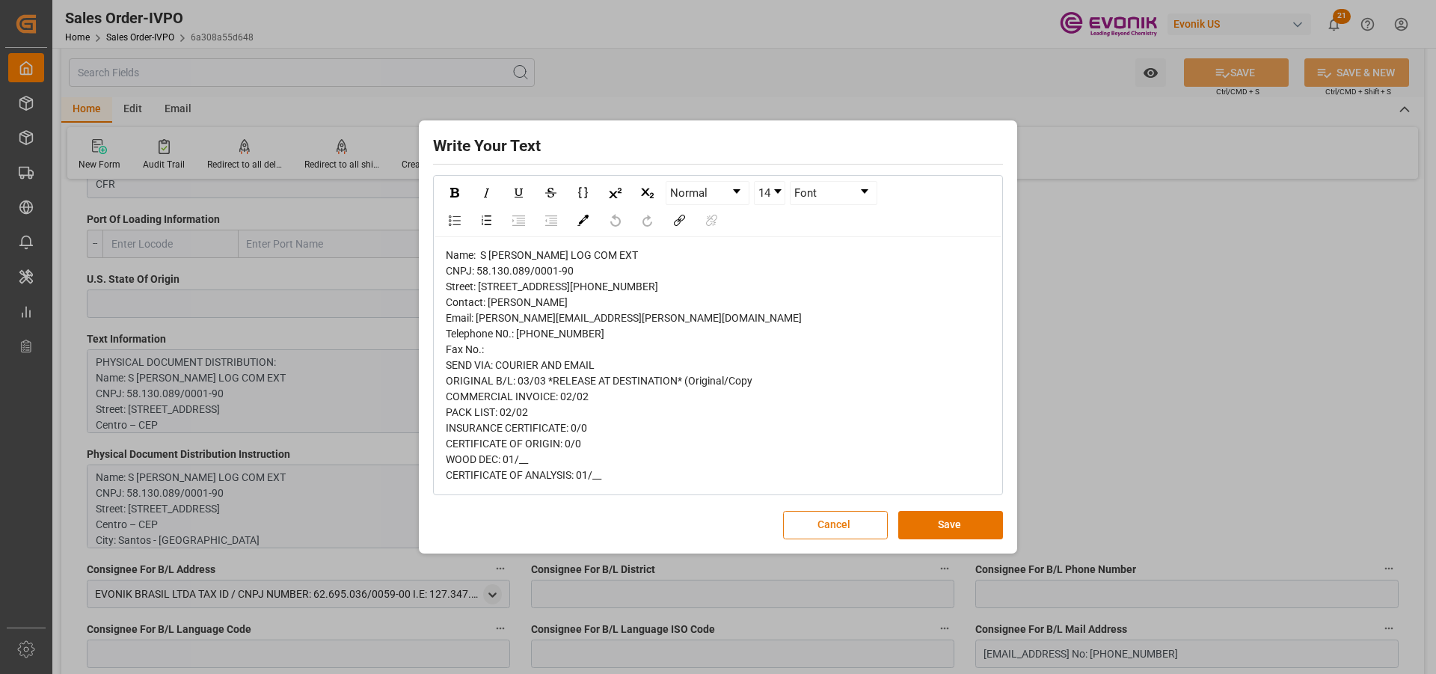
click at [821, 539] on button "Cancel" at bounding box center [835, 525] width 105 height 28
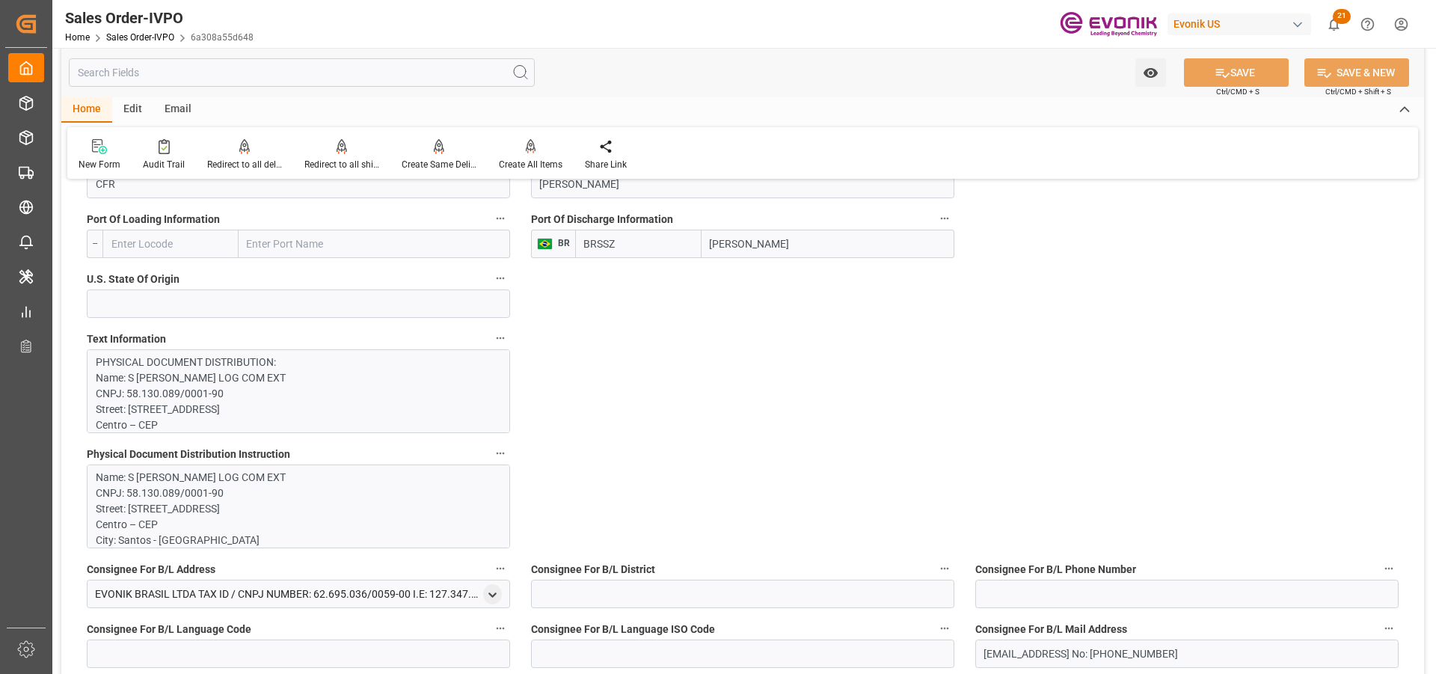
type input "livia.leone@evonik.comTelephone No: 55 19 3475-3130"
